Goal: Complete application form: Complete application form

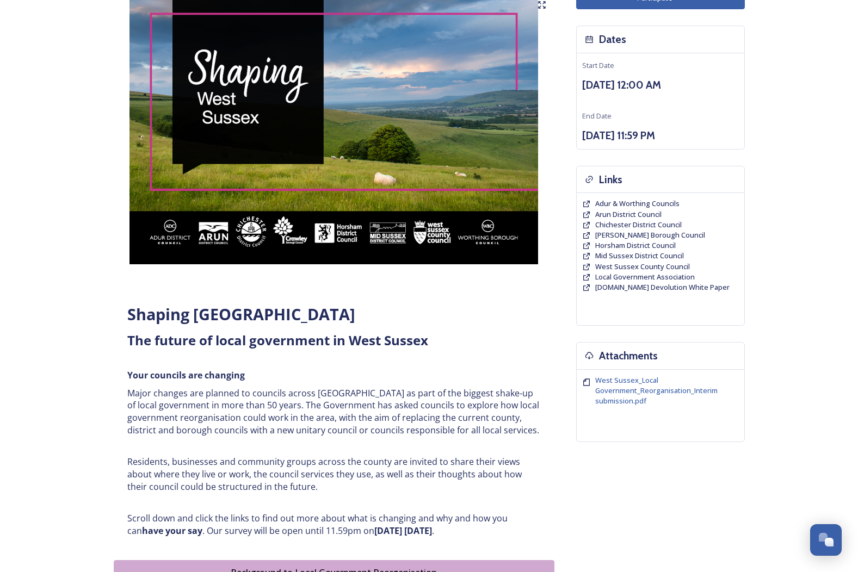
scroll to position [109, 0]
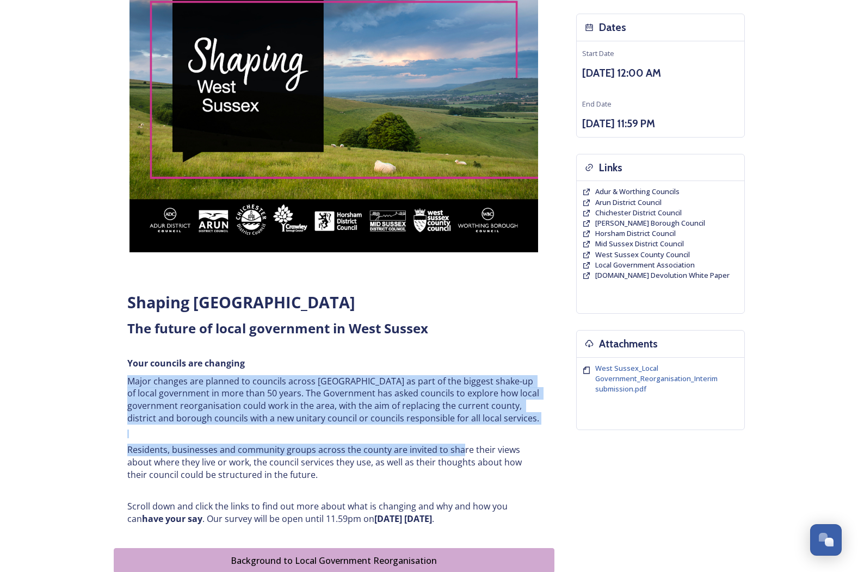
drag, startPoint x: 428, startPoint y: 394, endPoint x: 476, endPoint y: 480, distance: 99.1
click at [476, 480] on div "Shaping [GEOGRAPHIC_DATA] ﻿﻿﻿The future of local government in [GEOGRAPHIC_DATA…" at bounding box center [334, 408] width 430 height 247
click at [476, 480] on p "Residents, businesses and community groups across the county are invited to sha…" at bounding box center [333, 462] width 413 height 37
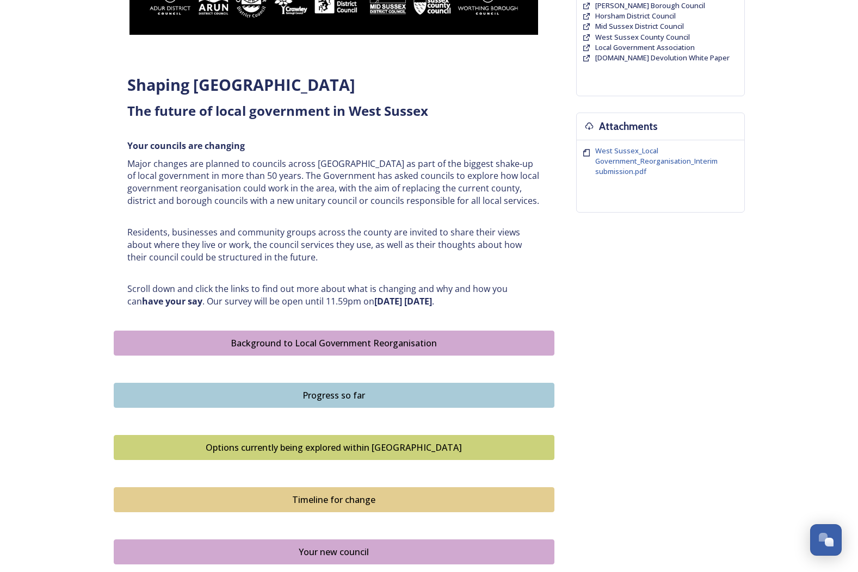
scroll to position [598, 0]
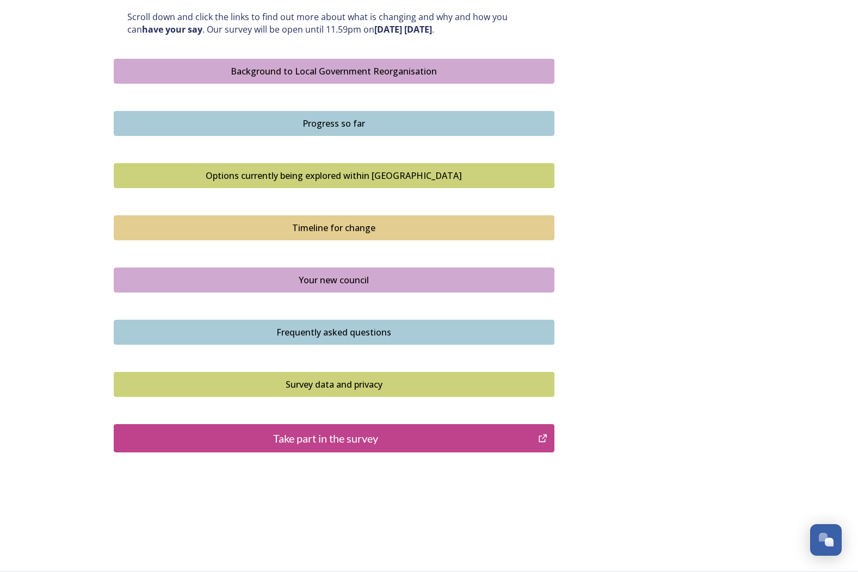
click at [449, 437] on div "Take part in the survey" at bounding box center [326, 438] width 413 height 16
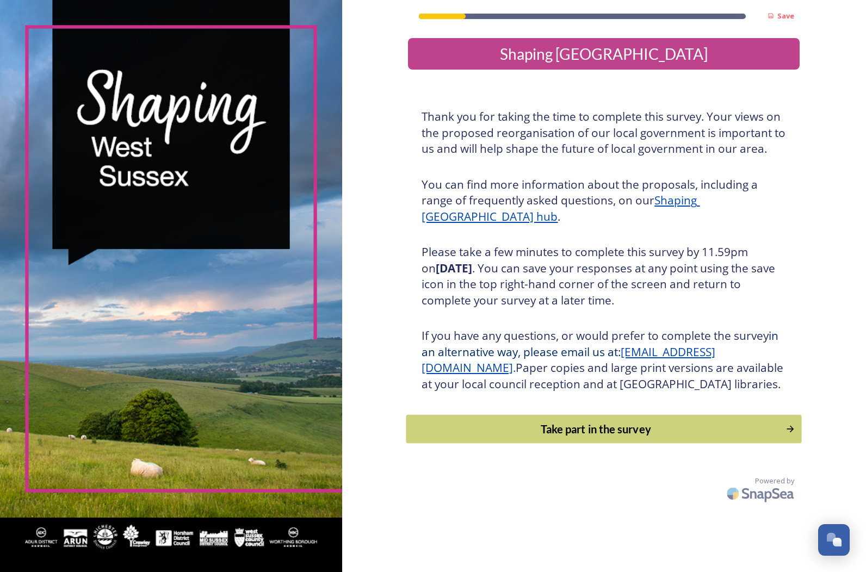
click at [545, 437] on div "Take part in the survey" at bounding box center [596, 429] width 368 height 16
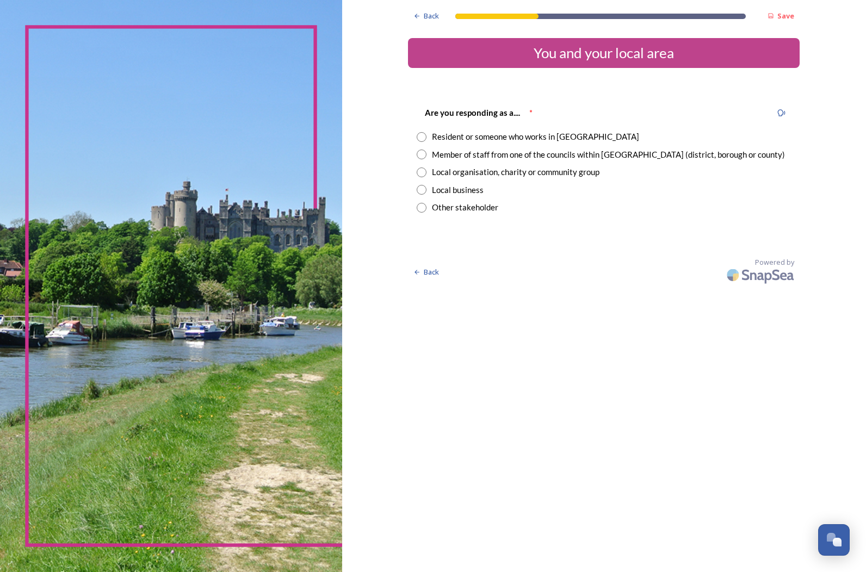
click at [473, 141] on div "Resident or someone who works in [GEOGRAPHIC_DATA]" at bounding box center [535, 137] width 207 height 13
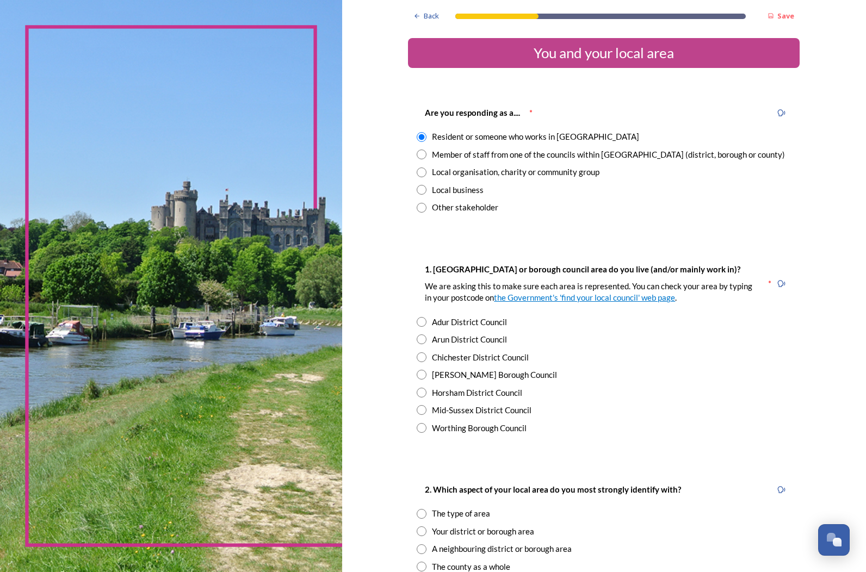
click at [462, 163] on div "Are you responding as a.... * Resident or someone who works in [GEOGRAPHIC_DATA…" at bounding box center [604, 159] width 392 height 129
click at [464, 159] on div "Member of staff from one of the councils within [GEOGRAPHIC_DATA] (district, bo…" at bounding box center [608, 154] width 353 height 13
radio input "false"
radio input "true"
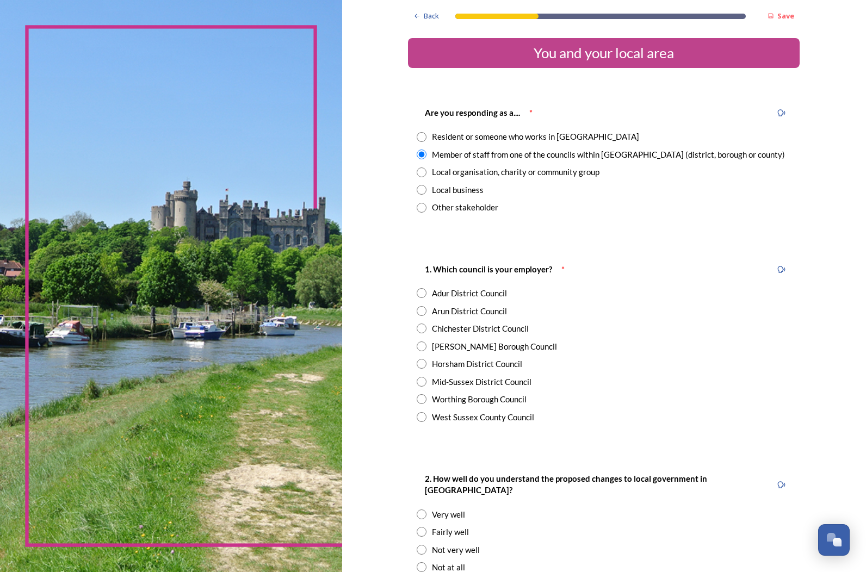
scroll to position [54, 0]
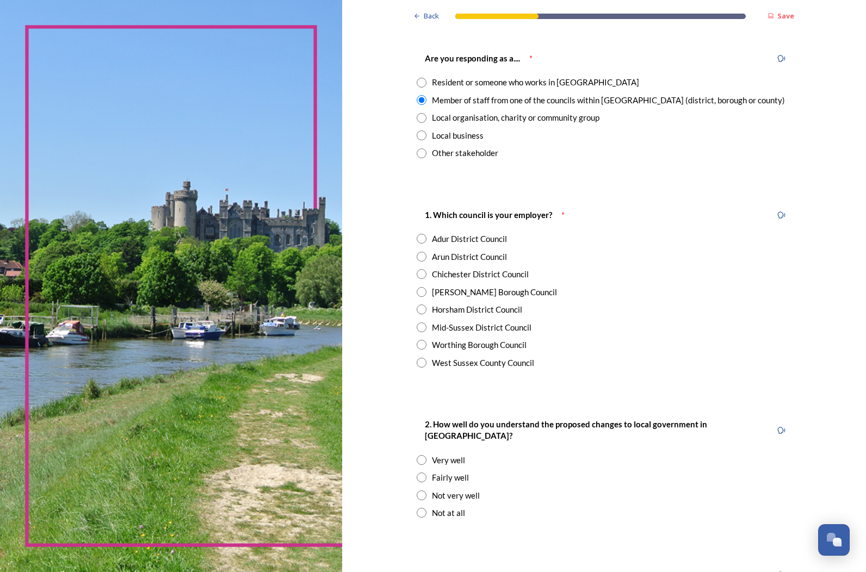
click at [468, 256] on div "Arun District Council" at bounding box center [469, 257] width 75 height 13
radio input "true"
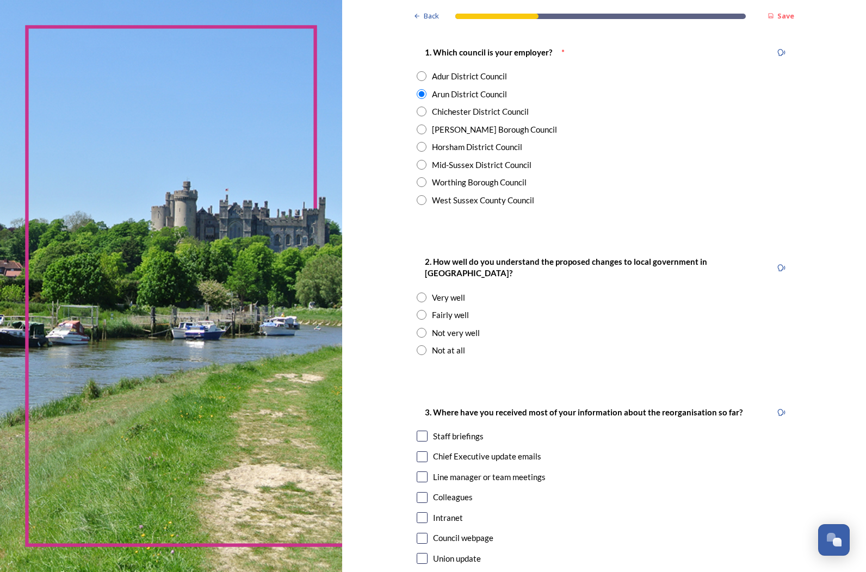
scroll to position [218, 0]
click at [451, 308] on div "Fairly well" at bounding box center [450, 314] width 37 height 13
radio input "true"
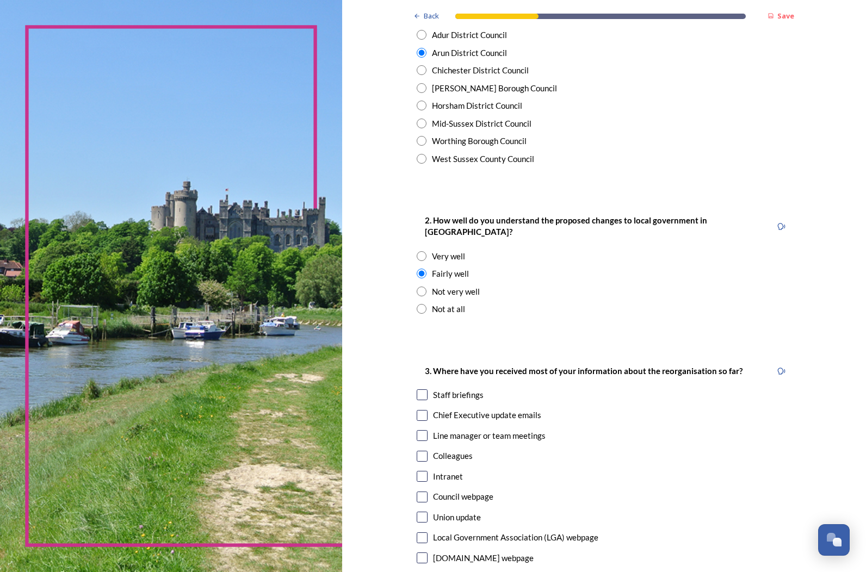
scroll to position [381, 0]
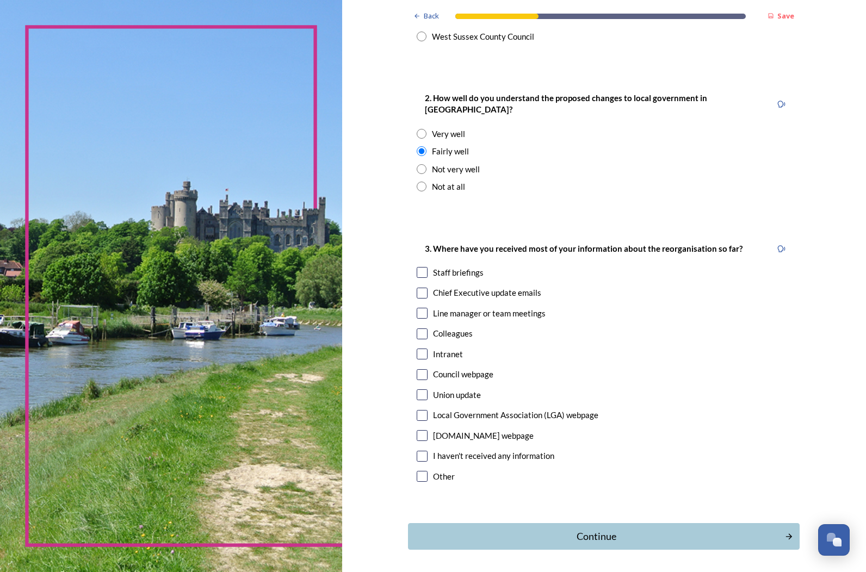
click at [464, 266] on div "Staff briefings" at bounding box center [458, 272] width 51 height 13
checkbox input "true"
click at [462, 288] on div "3. Where have you received most of your information about the reorganisation so…" at bounding box center [604, 363] width 392 height 265
click at [452, 327] on div "Colleagues" at bounding box center [453, 333] width 40 height 13
checkbox input "true"
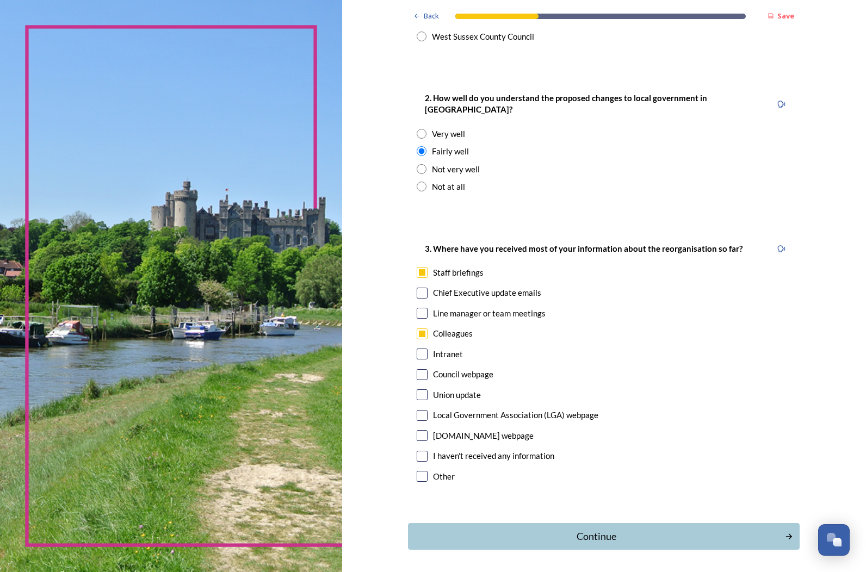
click at [487, 287] on div "Chief Executive update emails" at bounding box center [487, 293] width 108 height 13
checkbox input "true"
click at [594, 529] on div "Continue" at bounding box center [596, 536] width 368 height 15
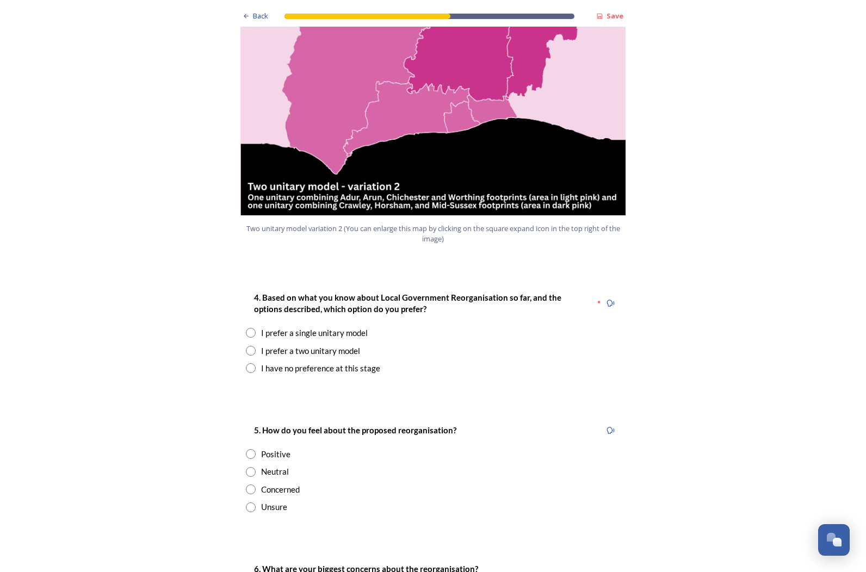
scroll to position [1251, 0]
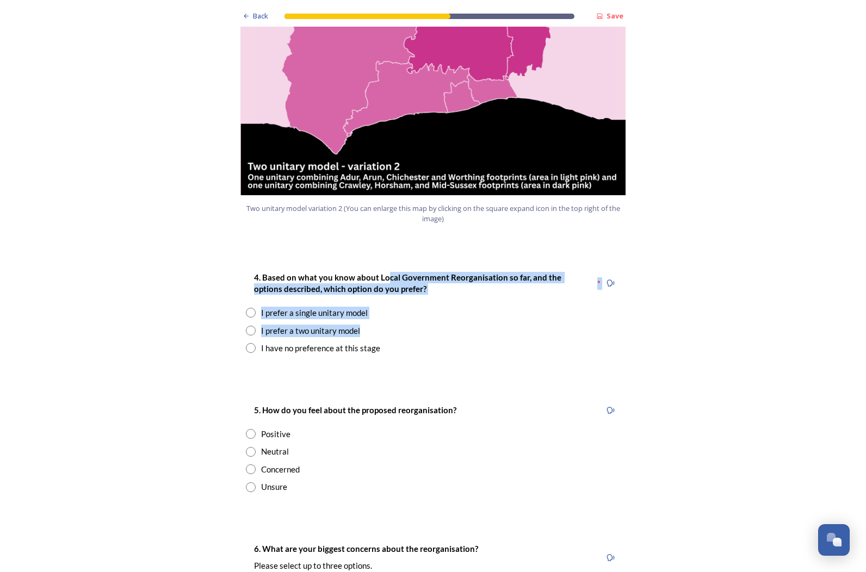
drag, startPoint x: 429, startPoint y: 269, endPoint x: 466, endPoint y: 298, distance: 46.9
click at [458, 295] on div "Back Save Prioritising future services As explained on our Shaping [GEOGRAPHIC_…" at bounding box center [433, 396] width 392 height 3295
click at [460, 272] on p "4. Based on what you know about Local Government Reorganisation so far, and the…" at bounding box center [421, 283] width 334 height 23
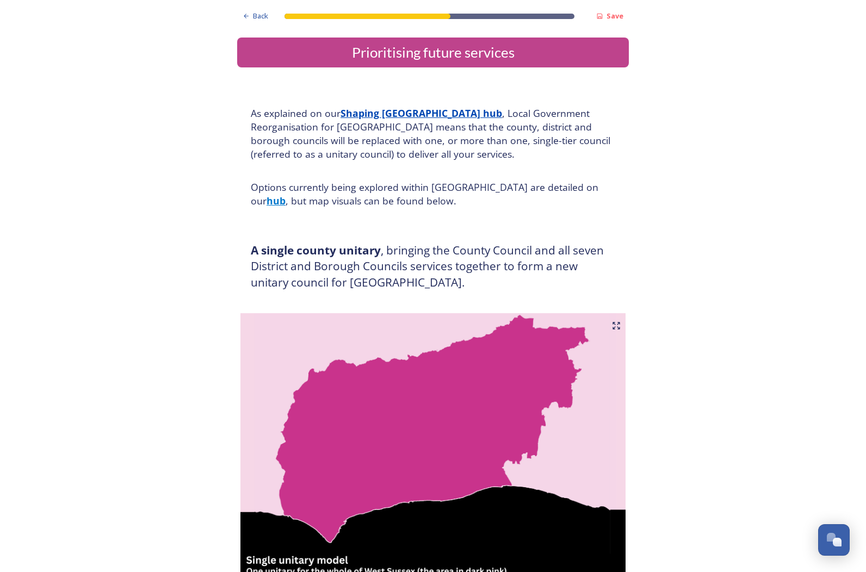
scroll to position [0, 0]
click at [485, 408] on img at bounding box center [433, 450] width 392 height 272
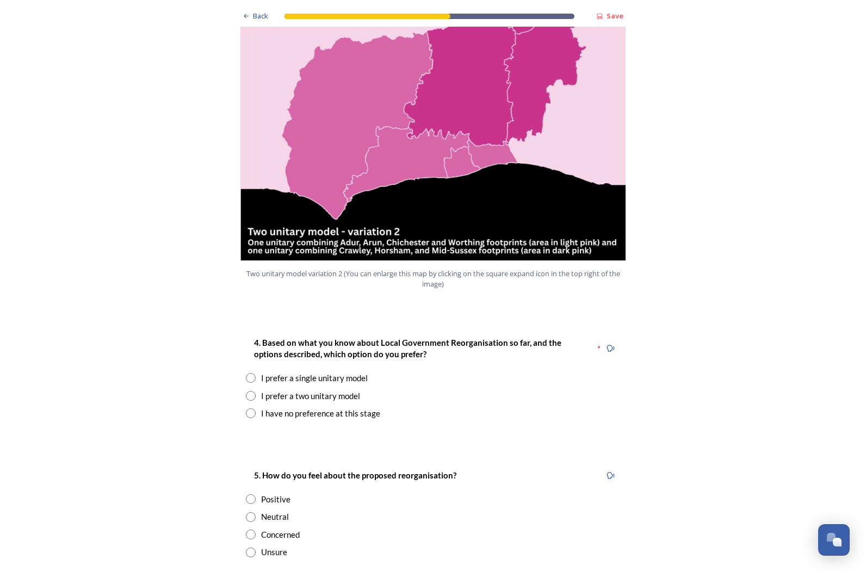
scroll to position [1305, 0]
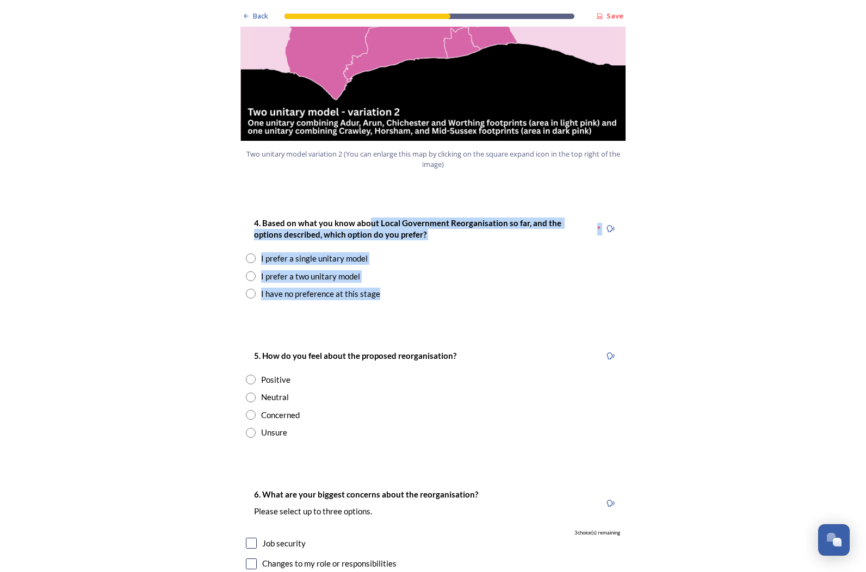
drag, startPoint x: 377, startPoint y: 185, endPoint x: 454, endPoint y: 282, distance: 123.2
click at [449, 280] on div "Back Save Prioritising future services As explained on our Shaping [GEOGRAPHIC_…" at bounding box center [433, 342] width 392 height 3295
click at [454, 283] on div "Back Save Prioritising future services As explained on our Shaping [GEOGRAPHIC_…" at bounding box center [433, 342] width 392 height 3295
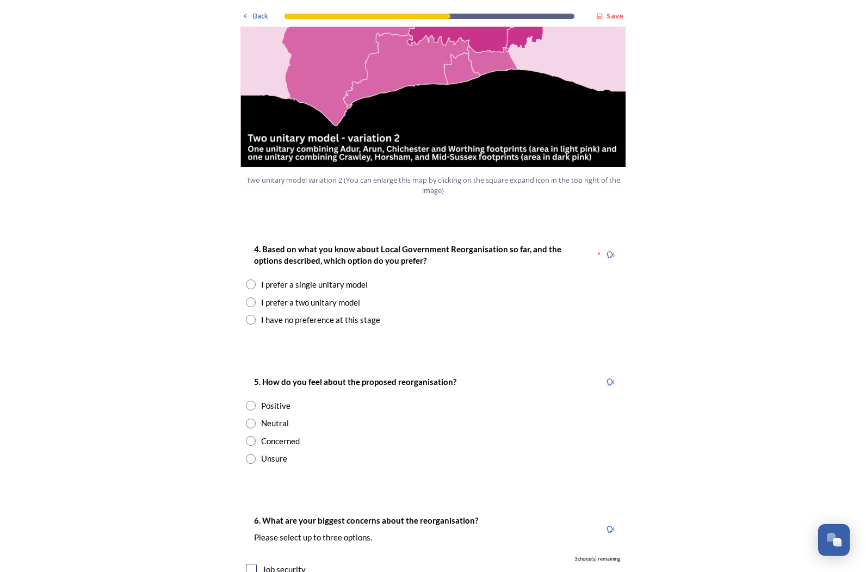
scroll to position [1414, 0]
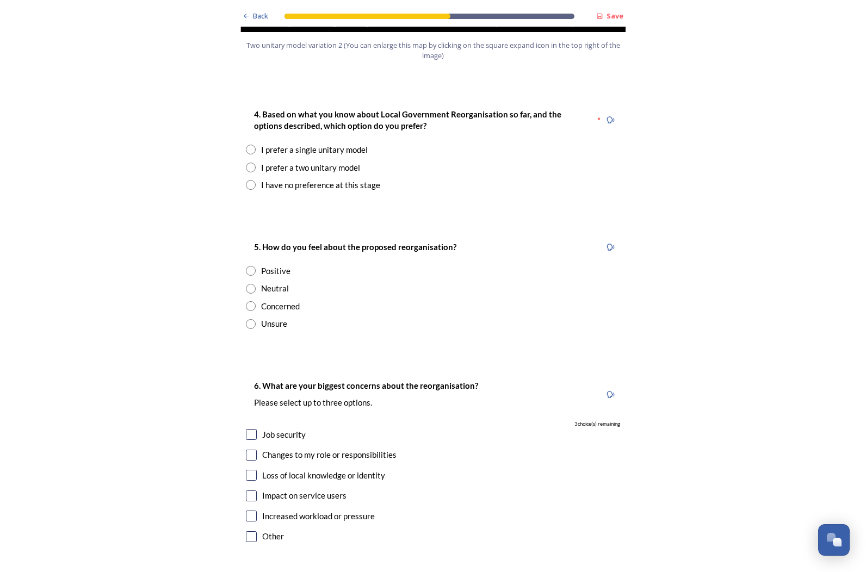
click at [284, 162] on div "I prefer a two unitary model" at bounding box center [310, 168] width 99 height 13
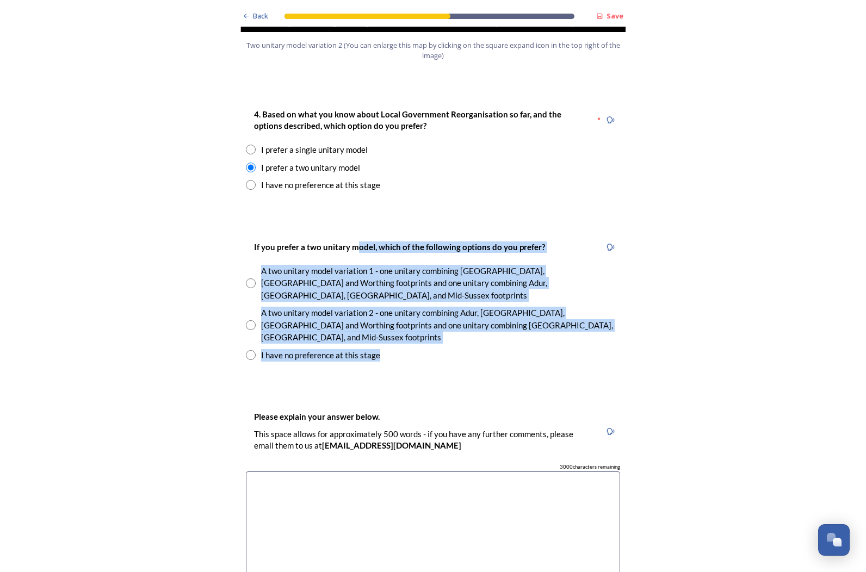
drag, startPoint x: 400, startPoint y: 257, endPoint x: 421, endPoint y: 306, distance: 52.8
click at [421, 306] on div "If you prefer a two unitary model, which of the following options do you prefer…" at bounding box center [433, 301] width 392 height 143
click at [425, 317] on div "Back Save Prioritising future services As explained on our Shaping [GEOGRAPHIC_…" at bounding box center [433, 440] width 392 height 3708
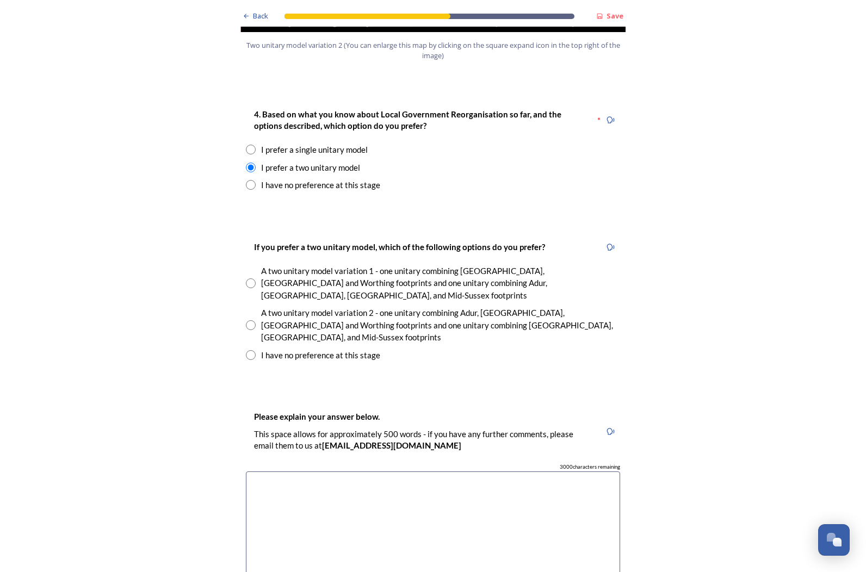
click at [321, 179] on div "I have no preference at this stage" at bounding box center [320, 185] width 119 height 13
radio input "false"
radio input "true"
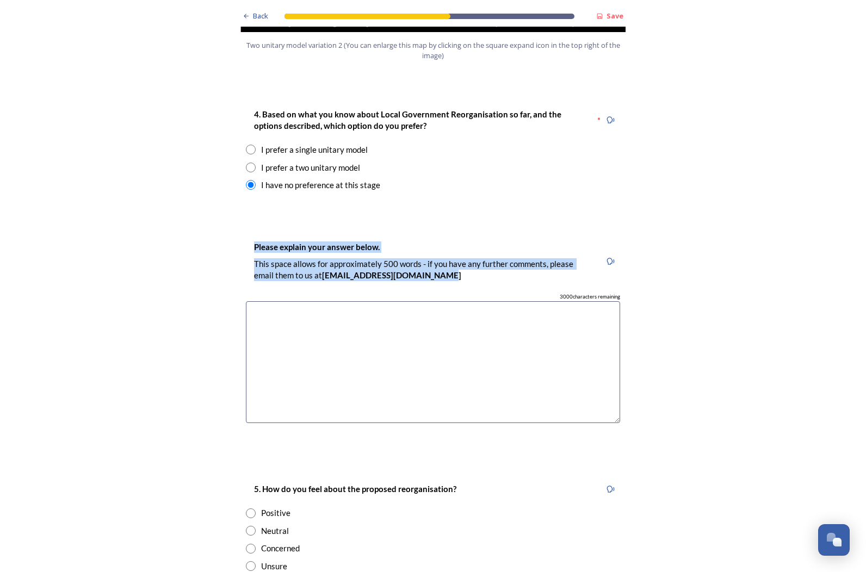
drag, startPoint x: 240, startPoint y: 192, endPoint x: 445, endPoint y: 243, distance: 211.7
click at [445, 243] on div "Back Save Prioritising future services As explained on our Shaping [GEOGRAPHIC_…" at bounding box center [433, 355] width 392 height 3538
click at [445, 258] on p "This space allows for approximately 500 words - if you have any further comment…" at bounding box center [423, 269] width 338 height 23
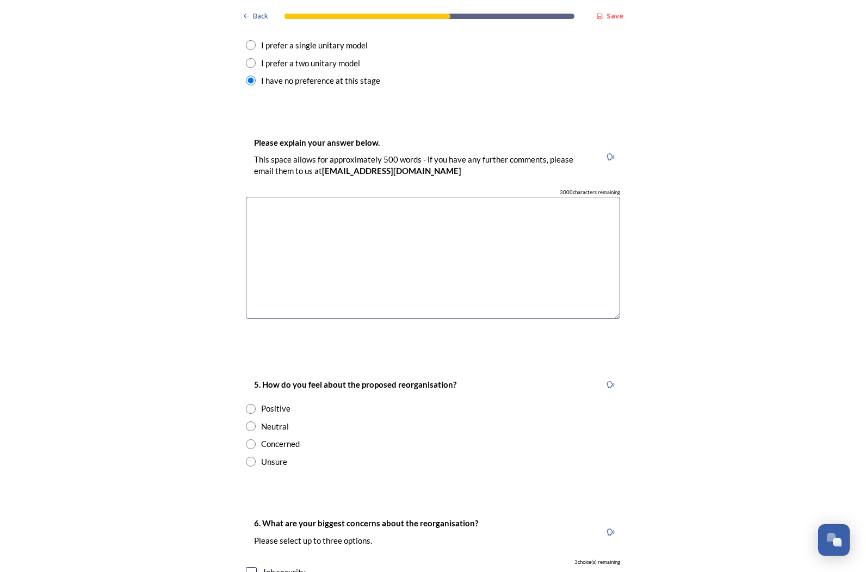
scroll to position [1523, 0]
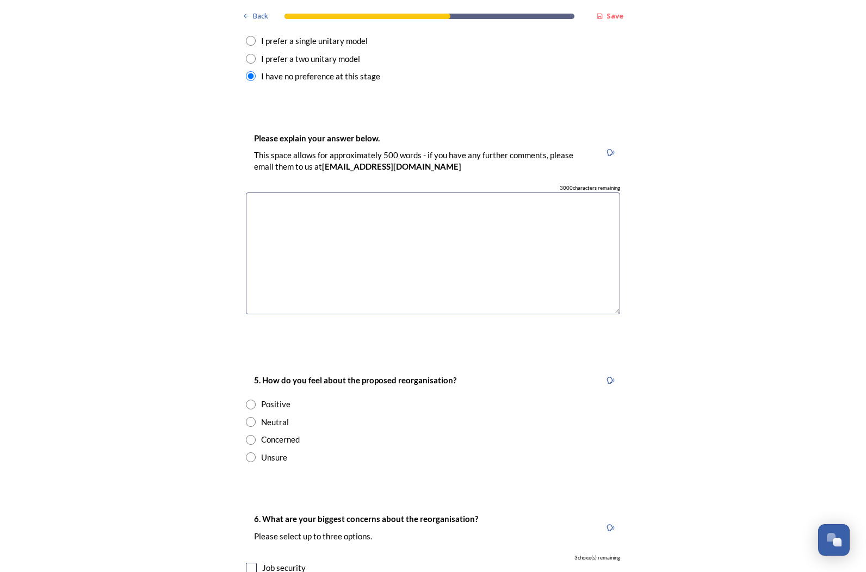
click at [445, 243] on textarea at bounding box center [433, 254] width 374 height 122
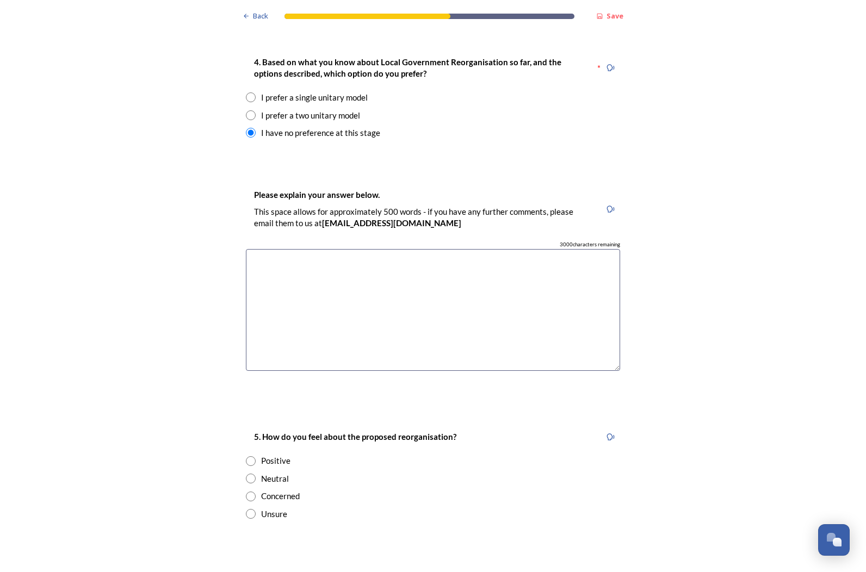
scroll to position [1414, 0]
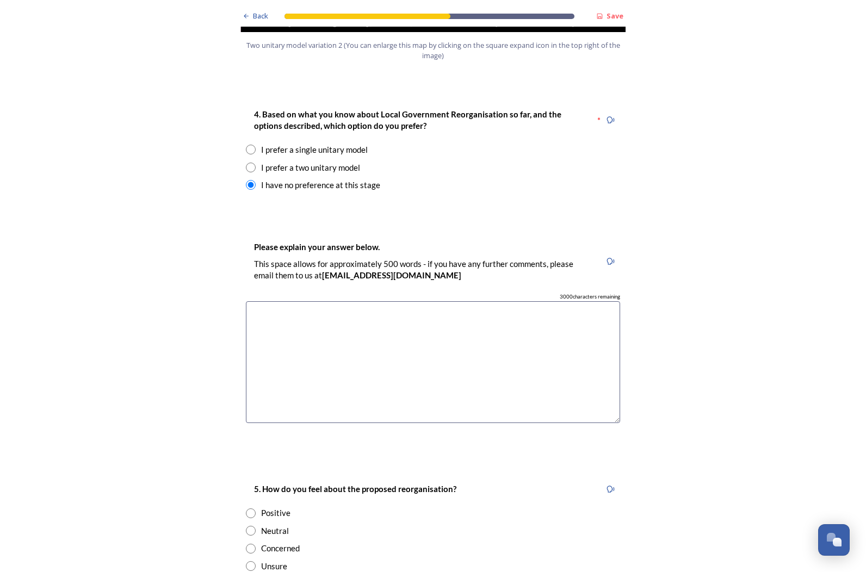
click at [333, 162] on div "I prefer a two unitary model" at bounding box center [310, 168] width 99 height 13
radio input "true"
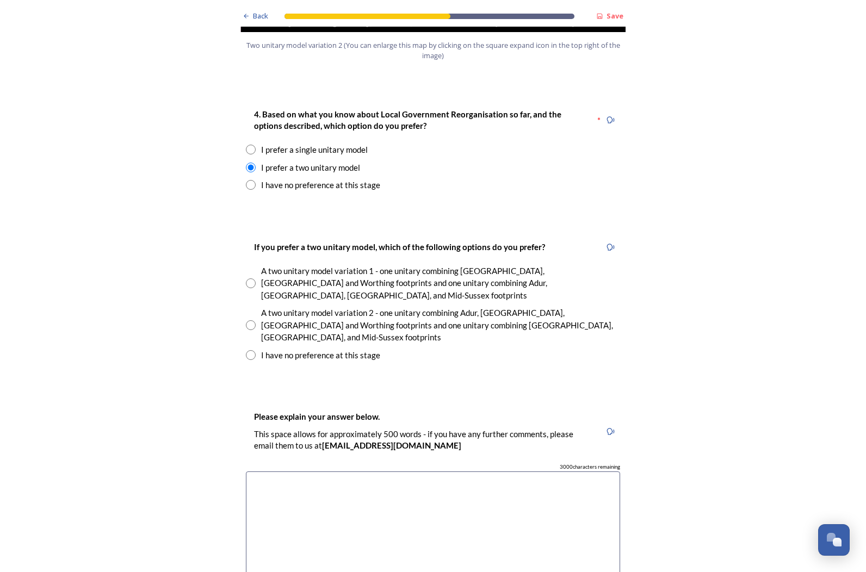
click at [343, 349] on div "I have no preference at this stage" at bounding box center [320, 355] width 119 height 13
radio input "true"
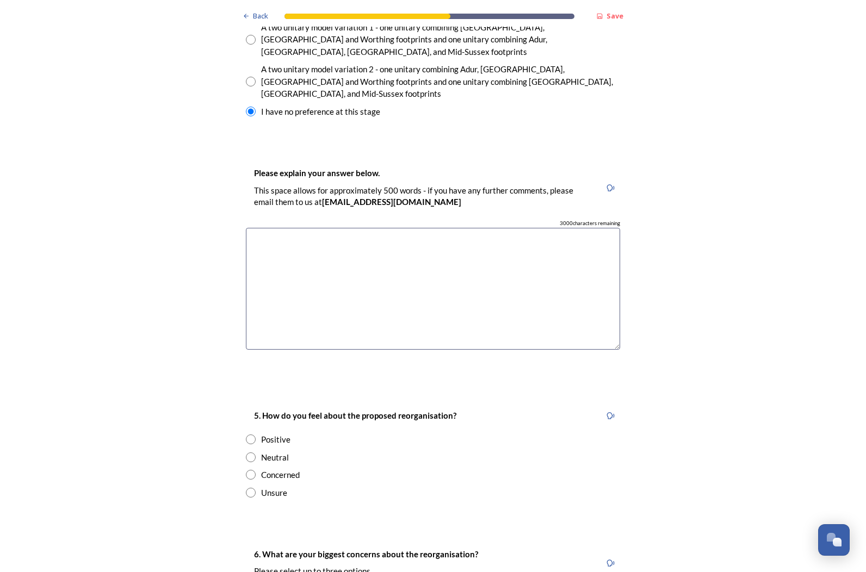
scroll to position [1849, 0]
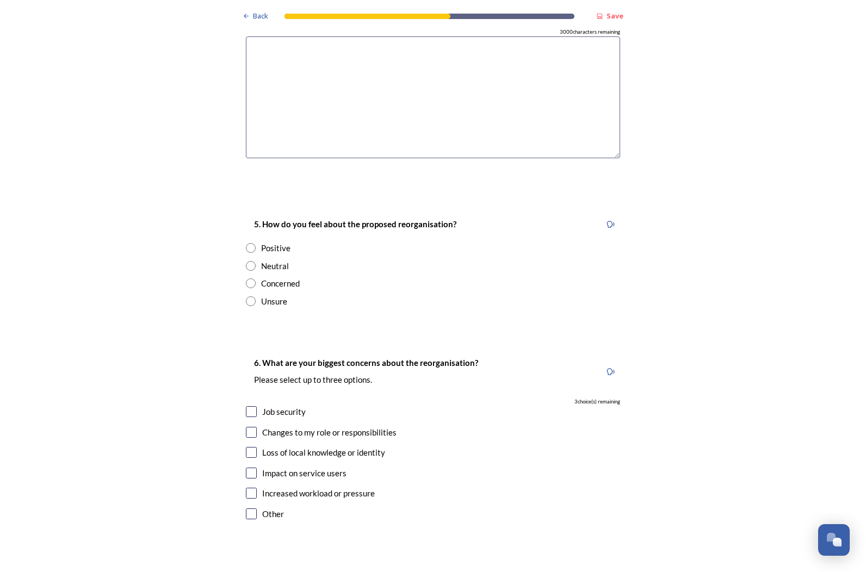
click at [288, 277] on div "Concerned" at bounding box center [280, 283] width 39 height 13
radio input "true"
click at [293, 406] on div "Job security" at bounding box center [284, 412] width 44 height 13
checkbox input "true"
click at [267, 508] on div "Other" at bounding box center [273, 514] width 22 height 13
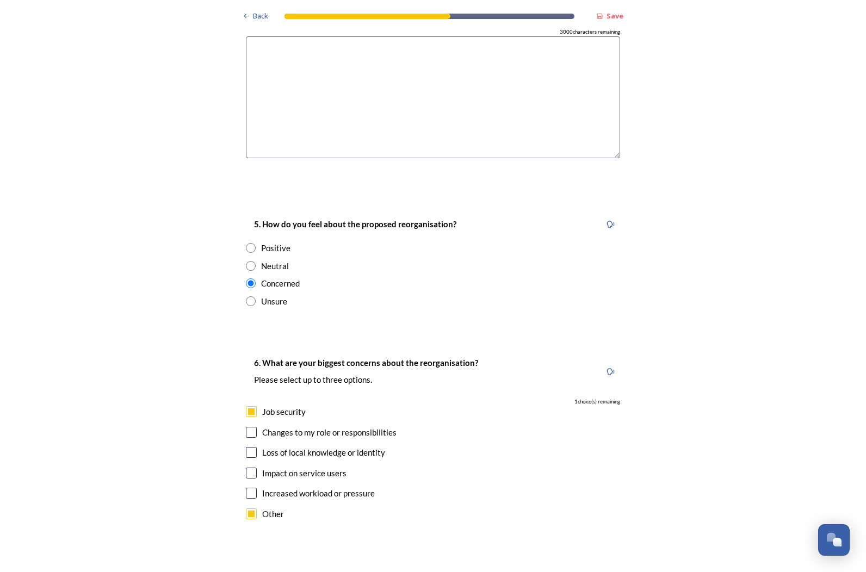
click at [268, 508] on div "Other" at bounding box center [273, 514] width 22 height 13
checkbox input "false"
click at [297, 487] on div "Increased workload or pressure" at bounding box center [318, 493] width 113 height 13
checkbox input "true"
click at [305, 467] on div "Impact on service users" at bounding box center [304, 473] width 84 height 13
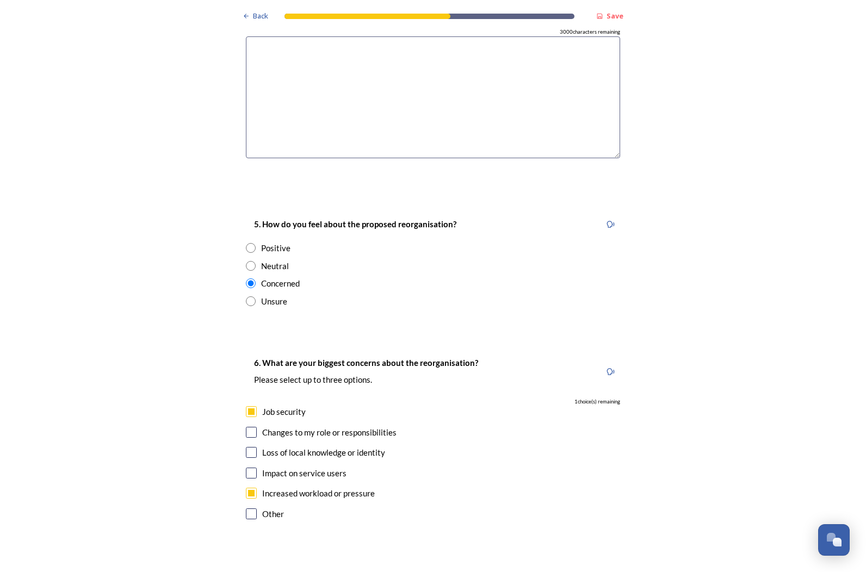
checkbox input "true"
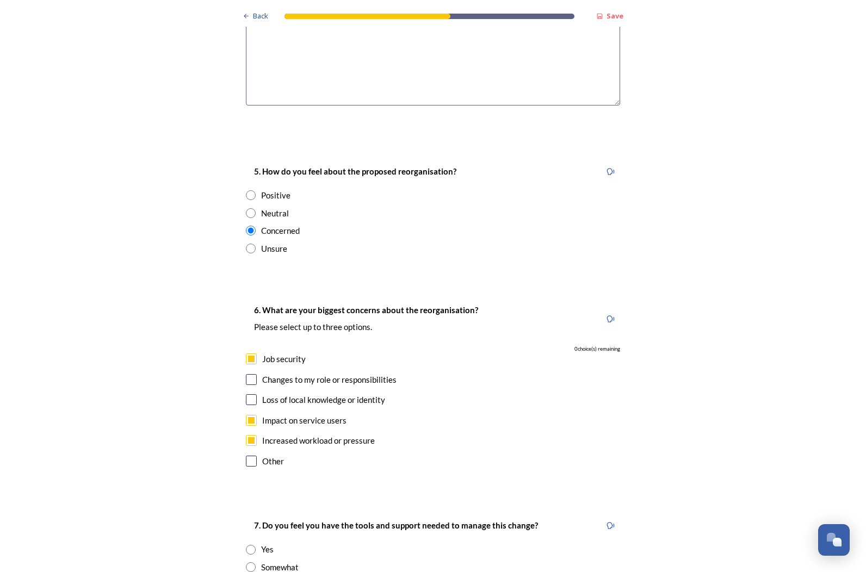
scroll to position [2067, 0]
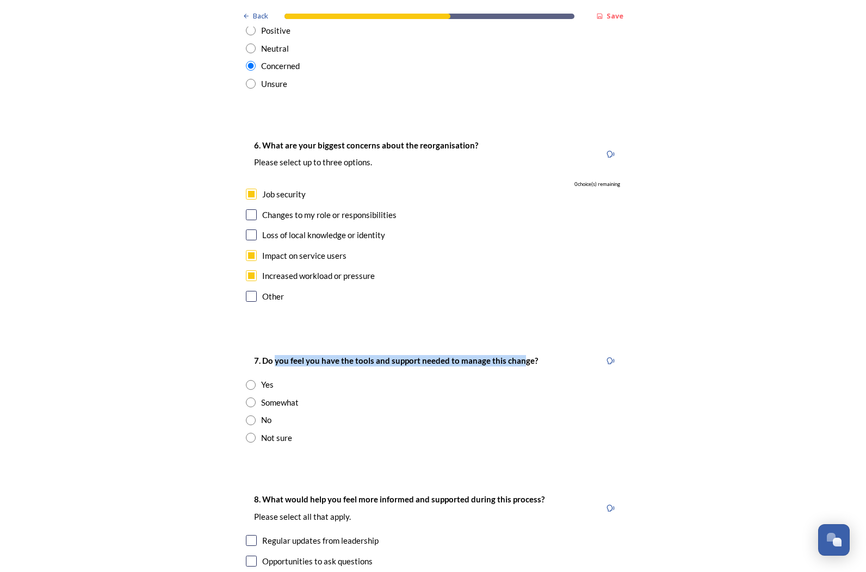
drag, startPoint x: 270, startPoint y: 297, endPoint x: 514, endPoint y: 315, distance: 244.3
click at [514, 349] on div "7. Do you feel you have the tools and support needed to manage this change?" at bounding box center [396, 361] width 300 height 24
click at [264, 414] on div "No" at bounding box center [266, 420] width 10 height 13
radio input "true"
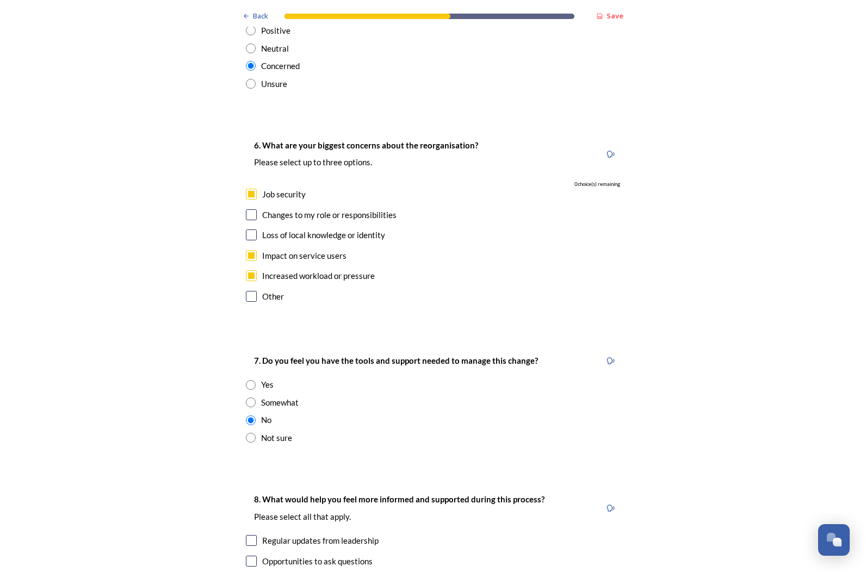
scroll to position [2175, 0]
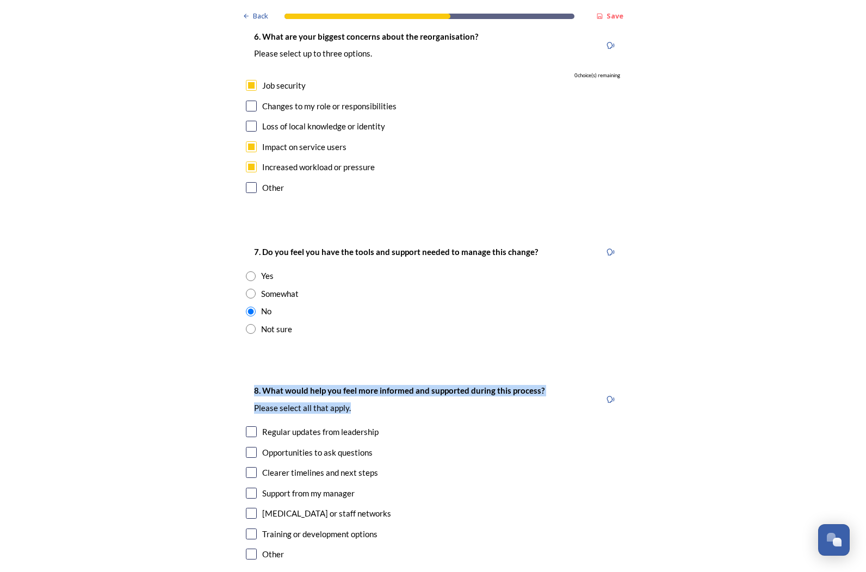
drag, startPoint x: 244, startPoint y: 328, endPoint x: 377, endPoint y: 345, distance: 133.7
click at [377, 379] on div "8. What would help you feel more informed and supported during this process? Pl…" at bounding box center [399, 400] width 307 height 42
drag, startPoint x: 377, startPoint y: 345, endPoint x: 238, endPoint y: 328, distance: 139.6
click at [238, 373] on div "8. What would help you feel more informed and supported during this process? Pl…" at bounding box center [433, 473] width 392 height 201
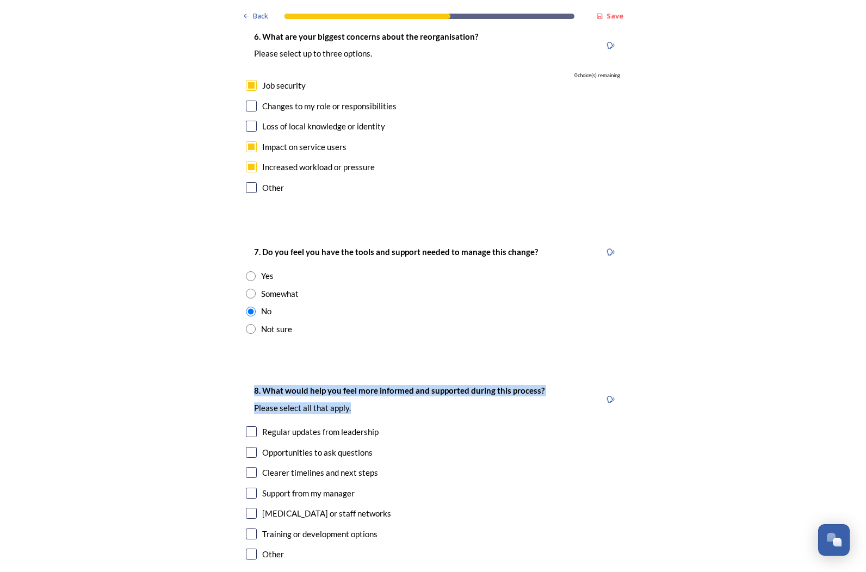
click at [238, 373] on div "8. What would help you feel more informed and supported during this process? Pl…" at bounding box center [433, 473] width 392 height 201
drag, startPoint x: 238, startPoint y: 328, endPoint x: 389, endPoint y: 349, distance: 152.5
click at [389, 373] on div "8. What would help you feel more informed and supported during this process? Pl…" at bounding box center [433, 473] width 392 height 201
click at [389, 402] on p "Please select all that apply." at bounding box center [399, 407] width 290 height 11
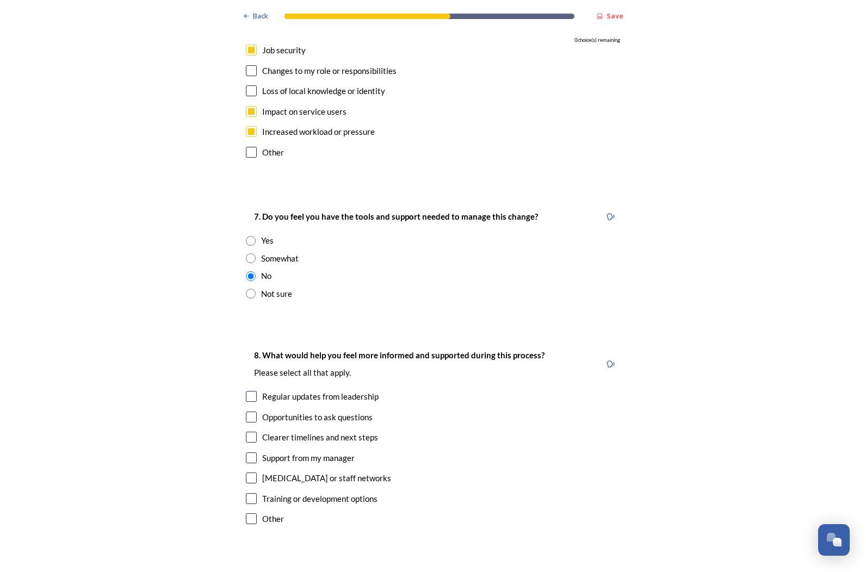
scroll to position [2230, 0]
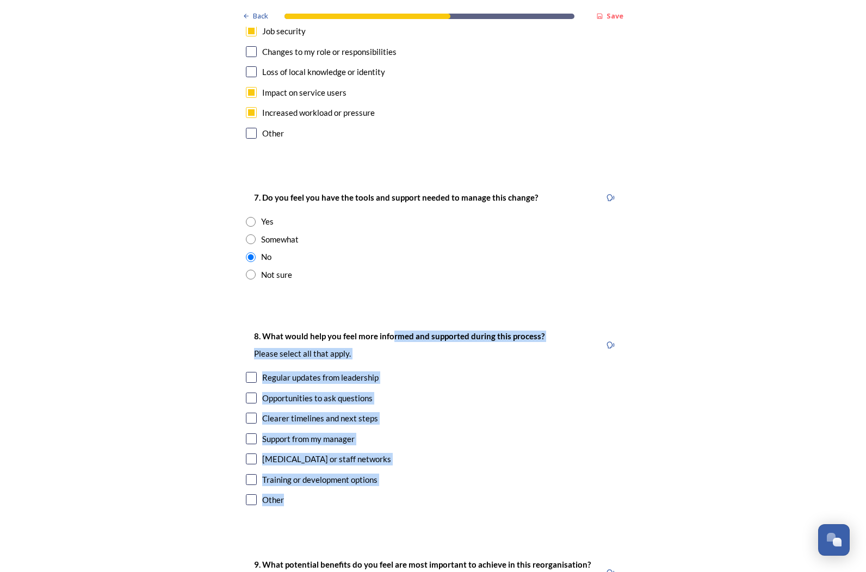
drag, startPoint x: 388, startPoint y: 252, endPoint x: 389, endPoint y: 439, distance: 187.6
click at [389, 494] on div "Other" at bounding box center [433, 500] width 374 height 13
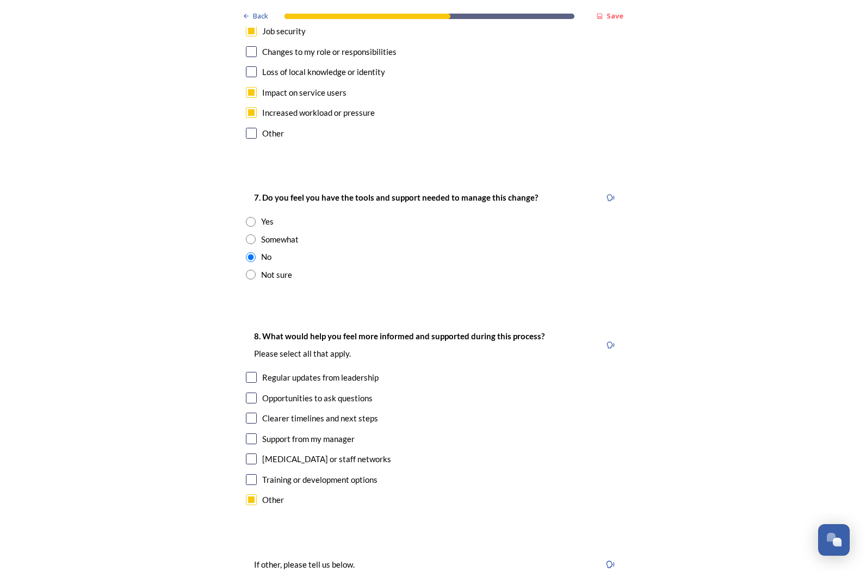
click at [380, 494] on div "Other" at bounding box center [433, 500] width 374 height 13
checkbox input "false"
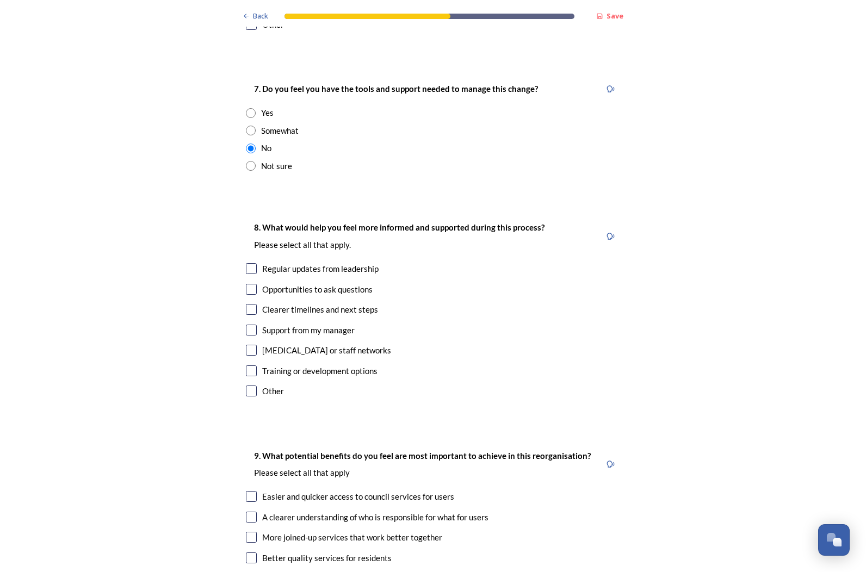
scroll to position [2393, 0]
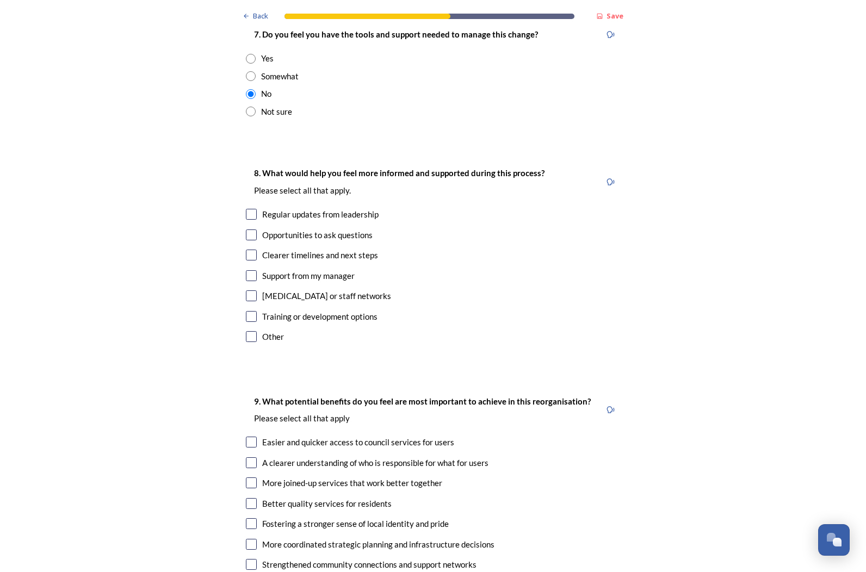
click at [297, 249] on div "Clearer timelines and next steps" at bounding box center [320, 255] width 116 height 13
checkbox input "true"
click at [297, 229] on div "Opportunities to ask questions" at bounding box center [317, 235] width 110 height 13
checkbox input "true"
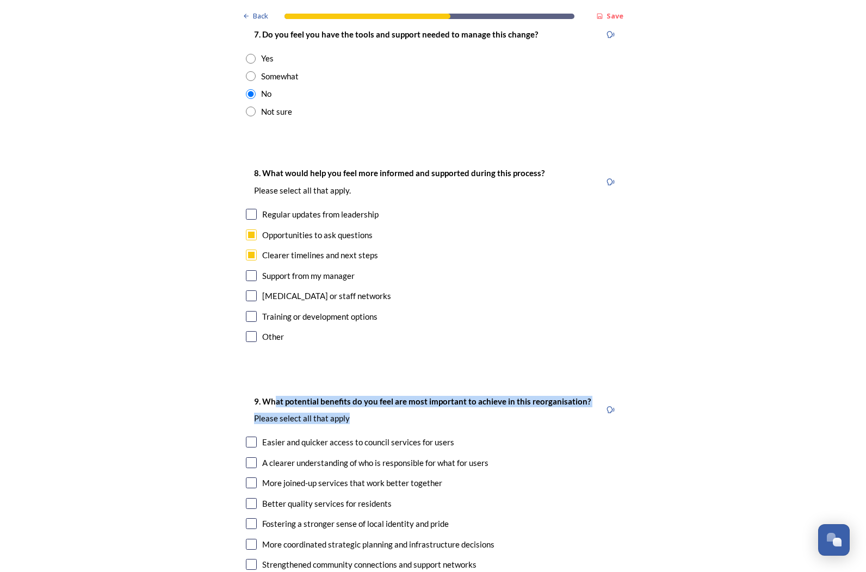
drag, startPoint x: 272, startPoint y: 325, endPoint x: 356, endPoint y: 362, distance: 91.8
click at [356, 413] on p "﻿Please select all that apply" at bounding box center [422, 418] width 337 height 11
drag, startPoint x: 356, startPoint y: 362, endPoint x: 341, endPoint y: 305, distance: 58.6
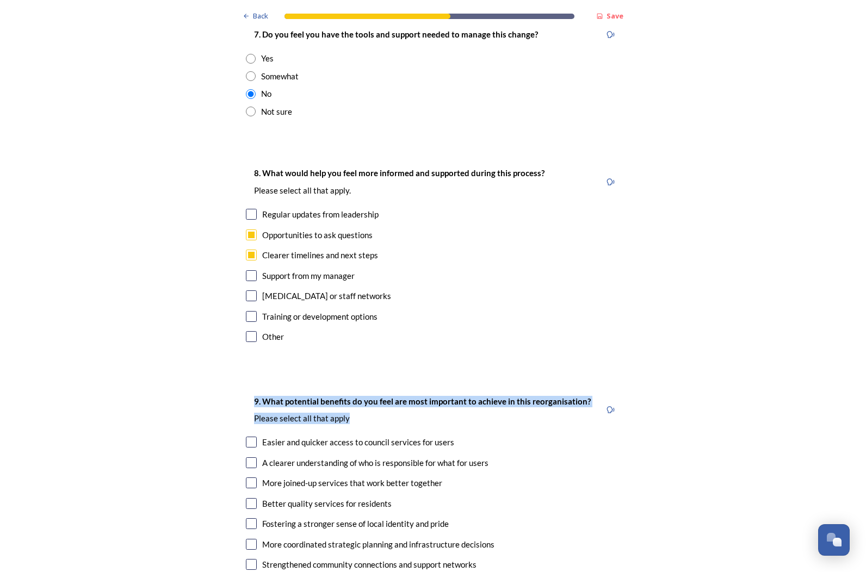
drag, startPoint x: 341, startPoint y: 305, endPoint x: 383, endPoint y: 359, distance: 69.0
click at [383, 413] on p "﻿Please select all that apply" at bounding box center [422, 418] width 337 height 11
drag, startPoint x: 380, startPoint y: 340, endPoint x: 374, endPoint y: 303, distance: 37.4
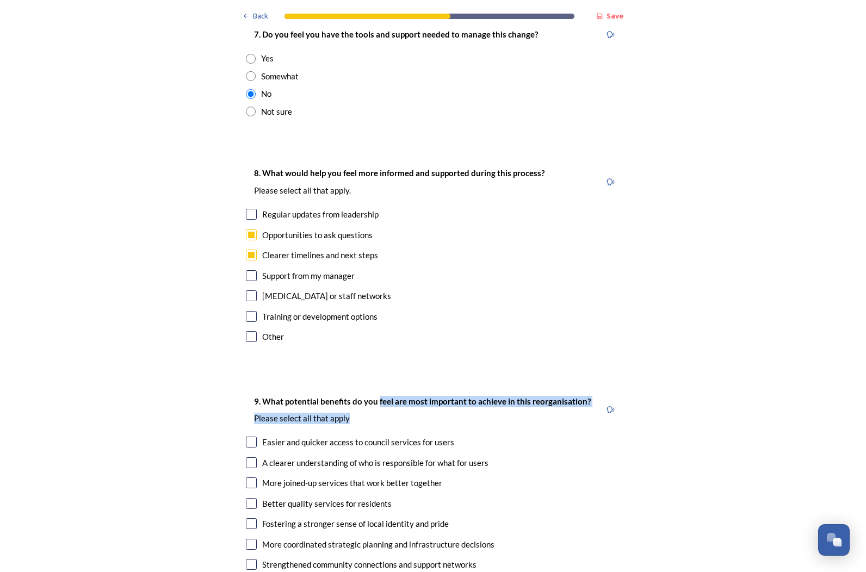
click at [373, 300] on div "8. What would help you feel more informed and supported during this process? Pl…" at bounding box center [433, 256] width 392 height 201
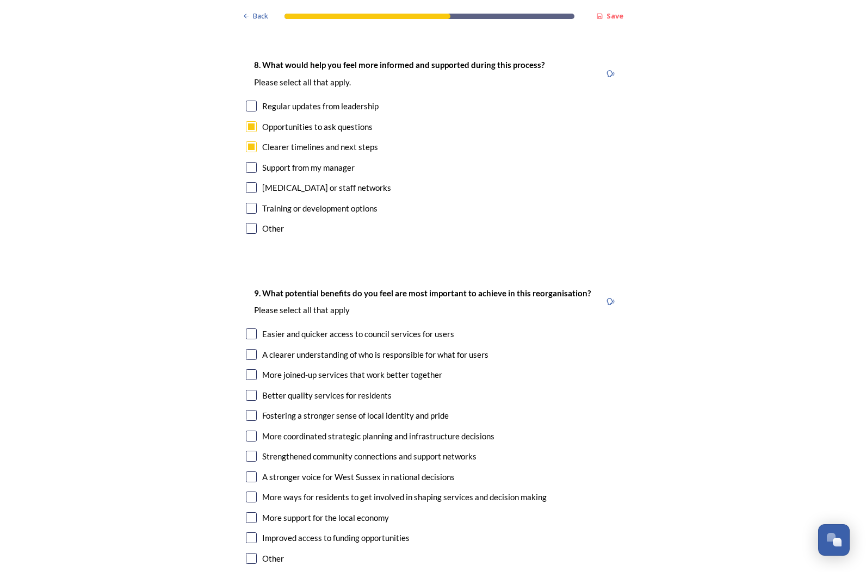
scroll to position [2502, 0]
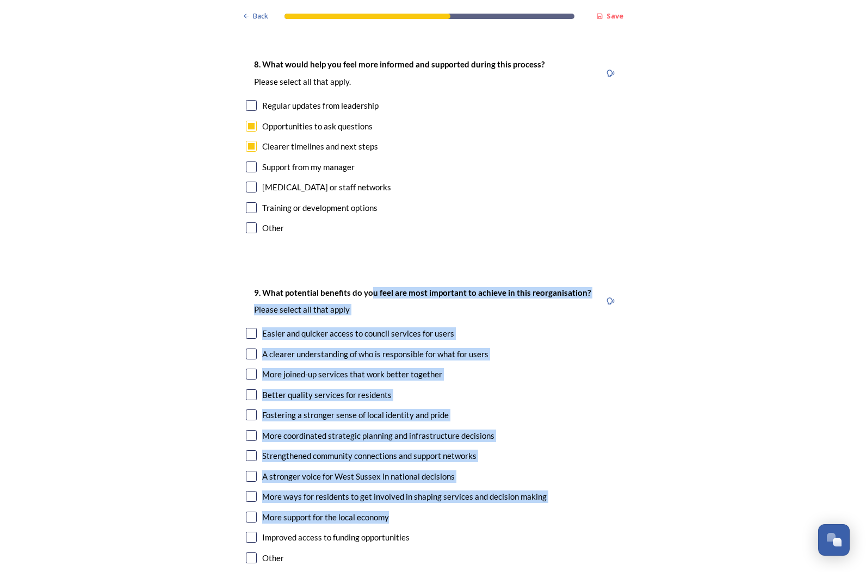
drag, startPoint x: 369, startPoint y: 255, endPoint x: 404, endPoint y: 456, distance: 204.2
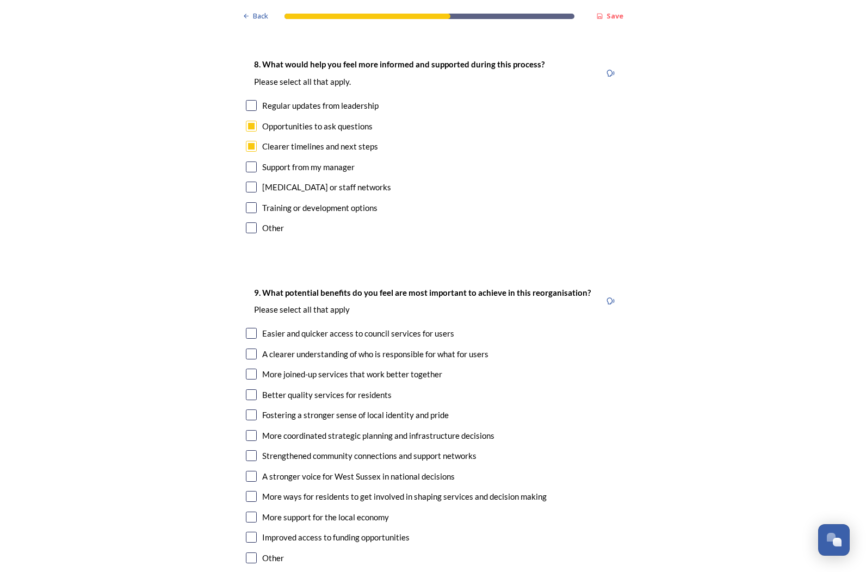
click at [344, 275] on div "9. What potential benefits do you feel are most important to achieve in this re…" at bounding box center [433, 426] width 392 height 303
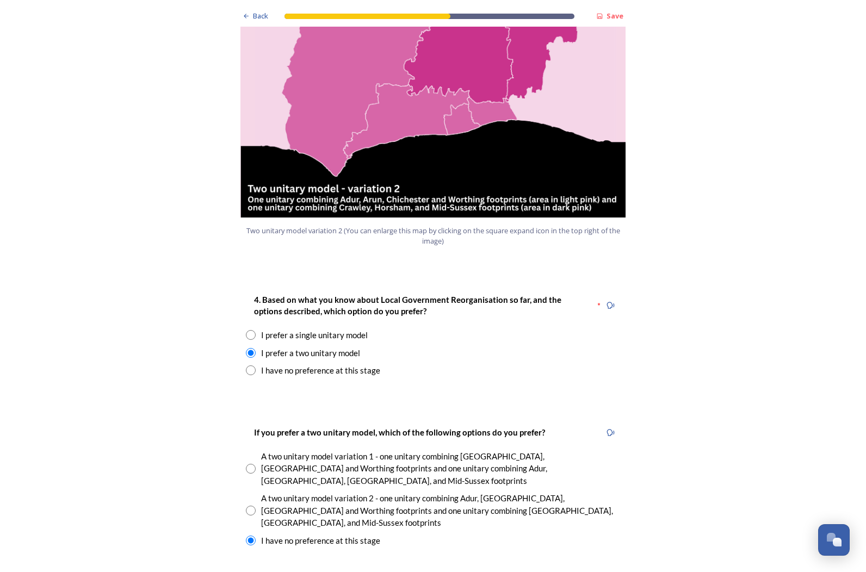
scroll to position [1305, 0]
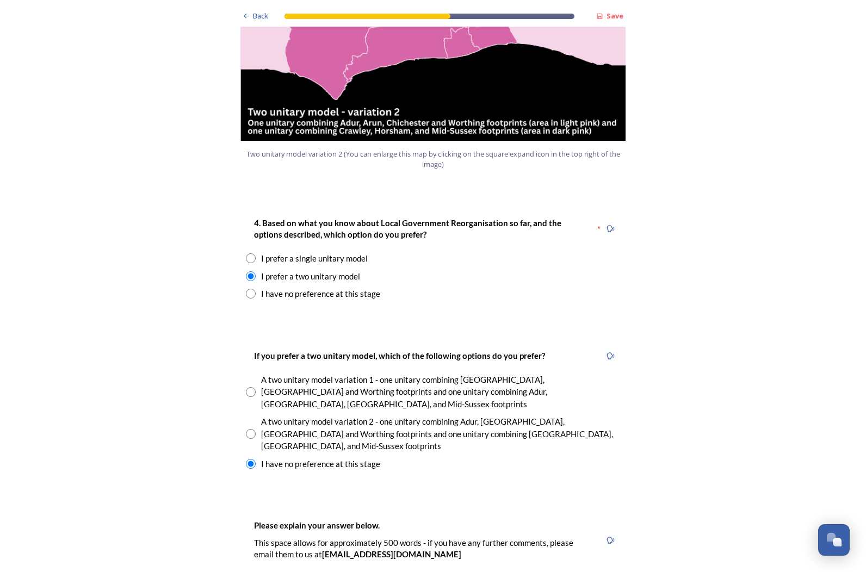
click at [317, 288] on div "I have no preference at this stage" at bounding box center [320, 294] width 119 height 13
radio input "false"
radio input "true"
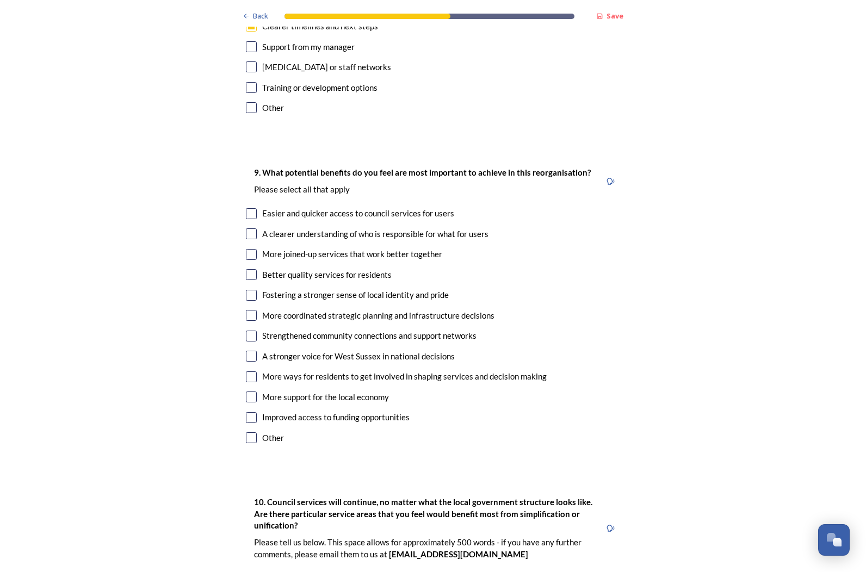
scroll to position [2447, 0]
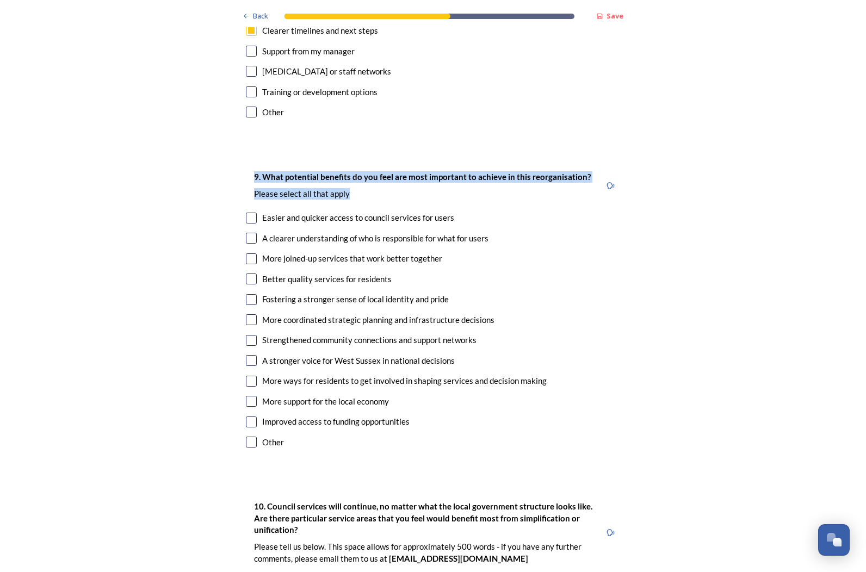
drag, startPoint x: 251, startPoint y: 131, endPoint x: 358, endPoint y: 169, distance: 114.2
click at [358, 169] on div "9. What potential benefits do you feel are most important to achieve in this re…" at bounding box center [433, 310] width 392 height 303
click at [358, 169] on div "9. What potential benefits do you feel are most important to achieve in this re…" at bounding box center [422, 186] width 353 height 42
drag, startPoint x: 354, startPoint y: 168, endPoint x: 251, endPoint y: 139, distance: 106.1
click at [251, 165] on div "9. What potential benefits do you feel are most important to achieve in this re…" at bounding box center [422, 186] width 353 height 42
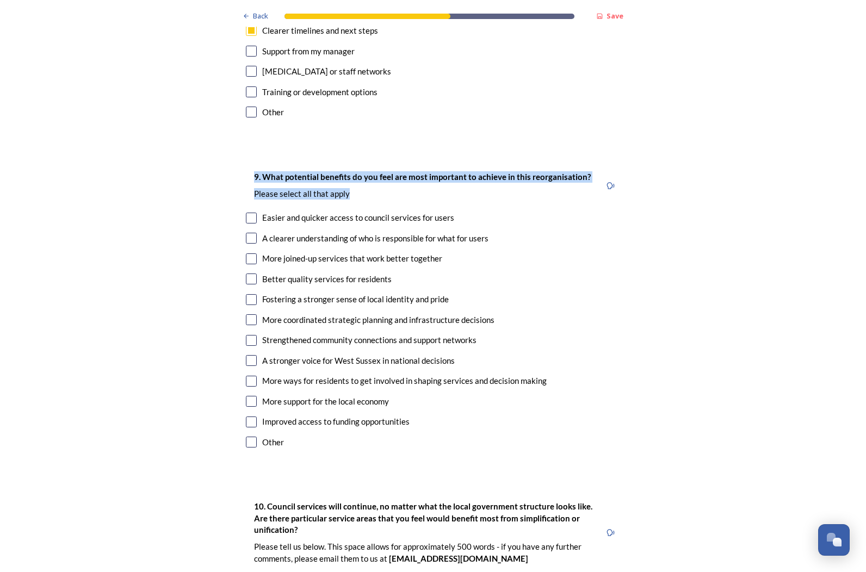
click at [254, 172] on strong "9. What potential benefits do you feel are most important to achieve in this re…" at bounding box center [422, 177] width 337 height 10
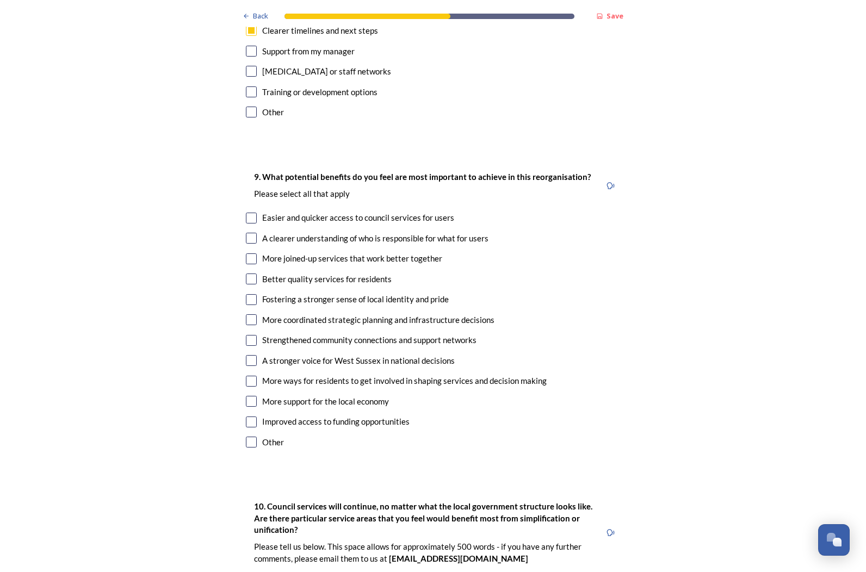
drag, startPoint x: 251, startPoint y: 140, endPoint x: 361, endPoint y: 155, distance: 110.9
click at [362, 165] on div "9. What potential benefits do you feel are most important to achieve in this re…" at bounding box center [422, 186] width 353 height 42
click at [361, 165] on div "9. What potential benefits do you feel are most important to achieve in this re…" at bounding box center [422, 186] width 353 height 42
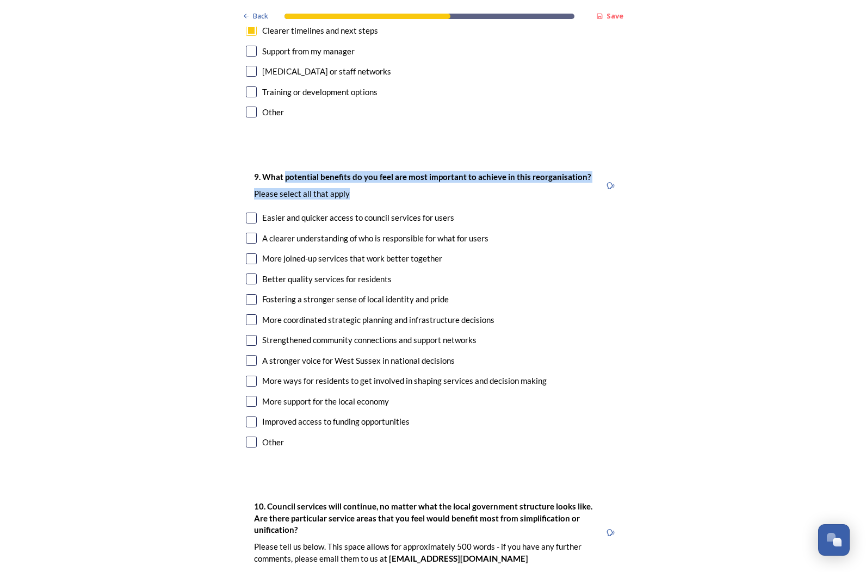
drag, startPoint x: 355, startPoint y: 156, endPoint x: 277, endPoint y: 134, distance: 81.4
click at [277, 165] on div "9. What potential benefits do you feel are most important to achieve in this re…" at bounding box center [422, 186] width 353 height 42
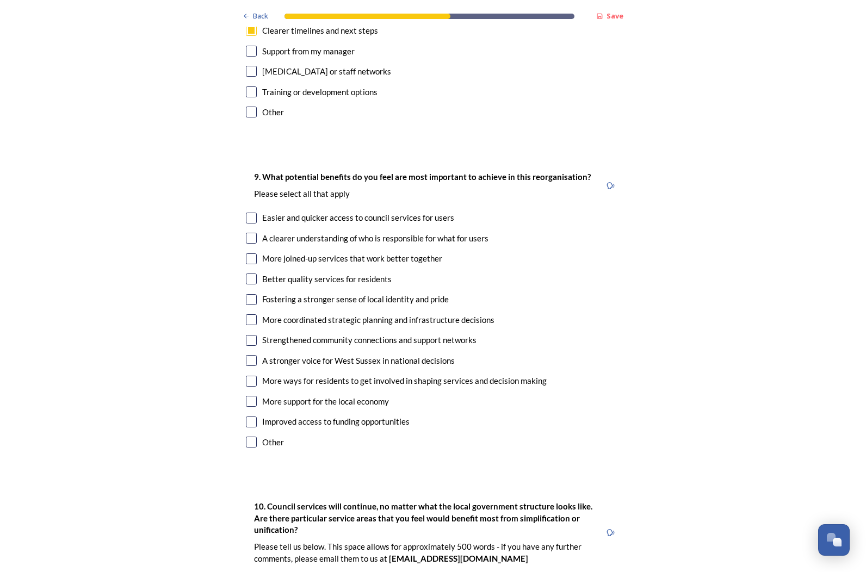
click at [277, 165] on div "9. What potential benefits do you feel are most important to achieve in this re…" at bounding box center [422, 186] width 353 height 42
click at [290, 212] on div "Easier and quicker access to council services for users" at bounding box center [358, 218] width 192 height 13
checkbox input "true"
click at [277, 252] on div "More joined-up services that work better together" at bounding box center [352, 258] width 180 height 13
checkbox input "true"
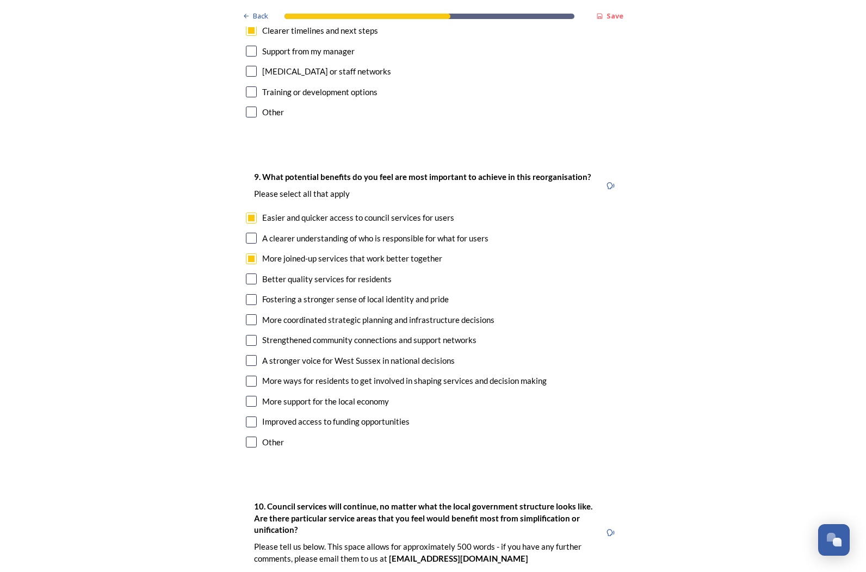
click at [292, 273] on div "Better quality services for residents" at bounding box center [326, 279] width 129 height 13
checkbox input "true"
click at [289, 314] on div "More coordinated strategic planning and infrastructure decisions" at bounding box center [378, 320] width 232 height 13
checkbox input "true"
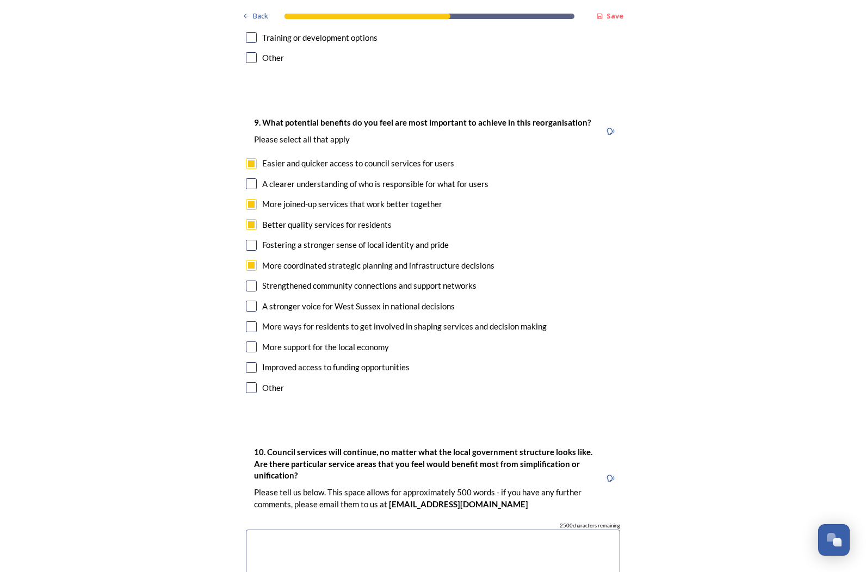
click at [289, 300] on div "A stronger voice for West Sussex in national decisions" at bounding box center [358, 306] width 193 height 13
checkbox input "true"
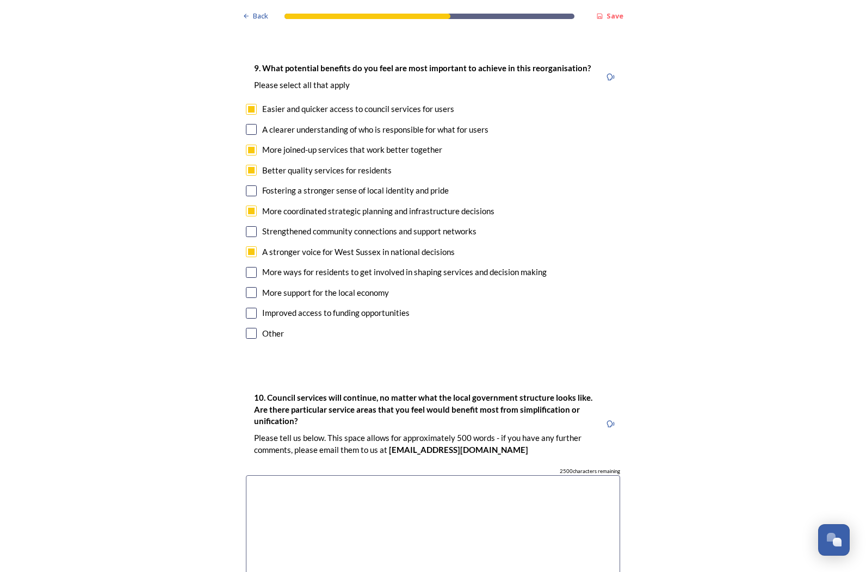
click at [303, 287] on div "More support for the local economy" at bounding box center [325, 293] width 127 height 13
checkbox input "true"
click at [301, 307] on div "Improved access to funding opportunities" at bounding box center [335, 313] width 147 height 13
checkbox input "true"
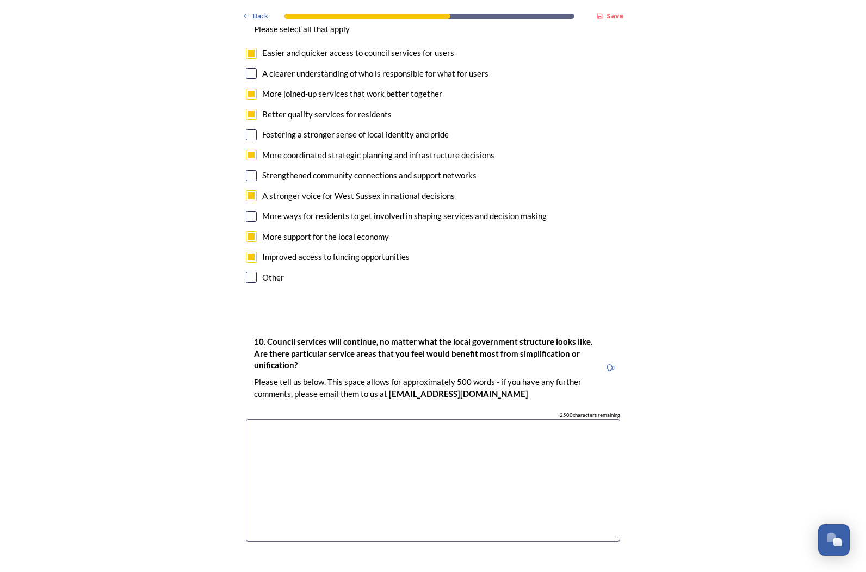
scroll to position [2665, 0]
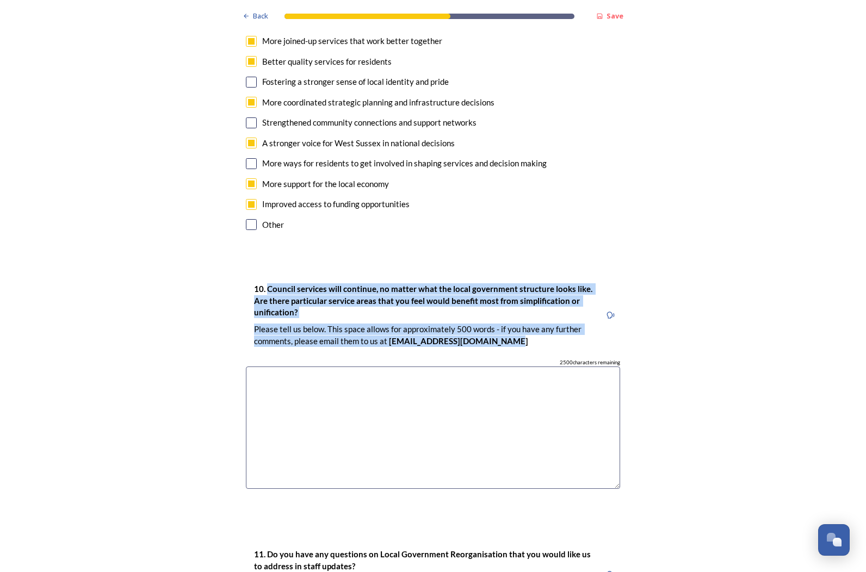
drag, startPoint x: 262, startPoint y: 241, endPoint x: 502, endPoint y: 305, distance: 248.0
click at [502, 305] on div "10. Council services will continue, no matter what the local government structu…" at bounding box center [433, 390] width 392 height 238
click at [502, 324] on p "﻿Please tell us below. This space allows for approximately 500 words - if you h…" at bounding box center [423, 335] width 338 height 23
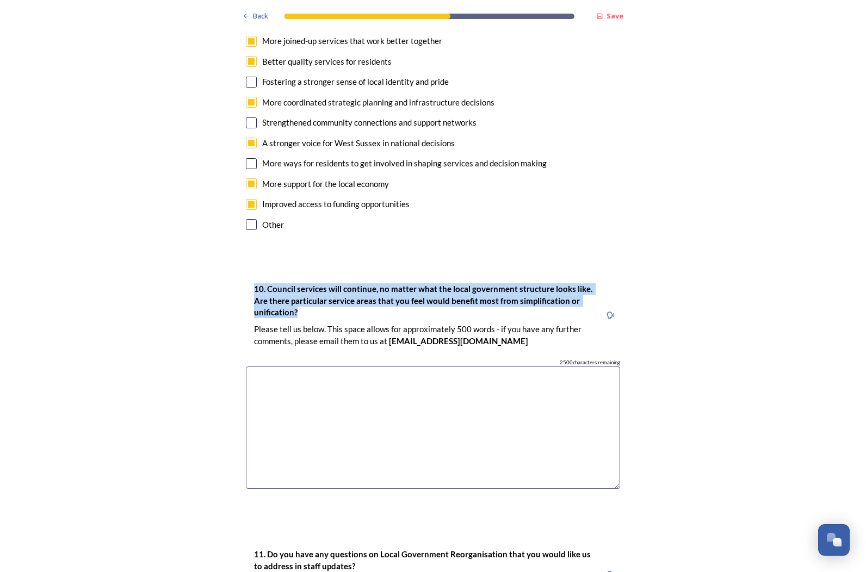
drag, startPoint x: 466, startPoint y: 275, endPoint x: 444, endPoint y: 225, distance: 54.8
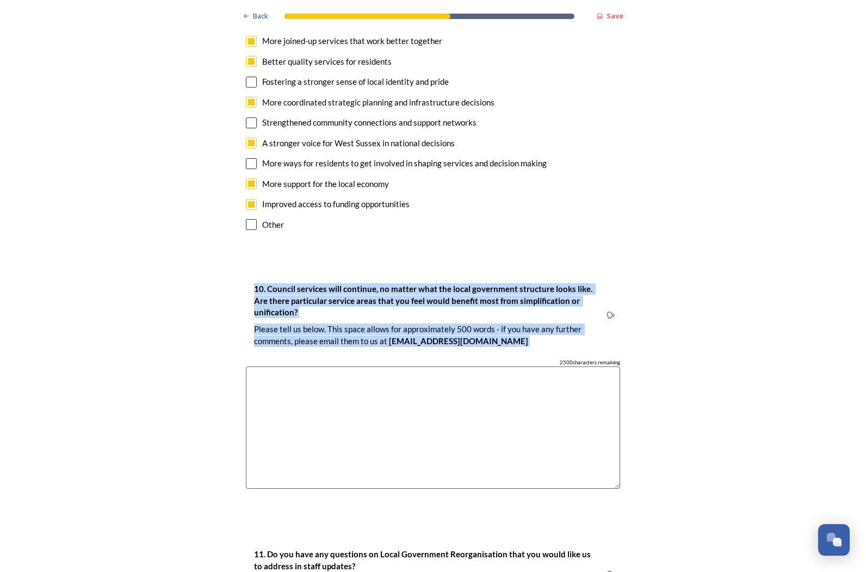
drag, startPoint x: 444, startPoint y: 225, endPoint x: 540, endPoint y: 318, distance: 133.1
click at [540, 318] on div "10. Council services will continue, no matter what the local government structu…" at bounding box center [423, 315] width 355 height 76
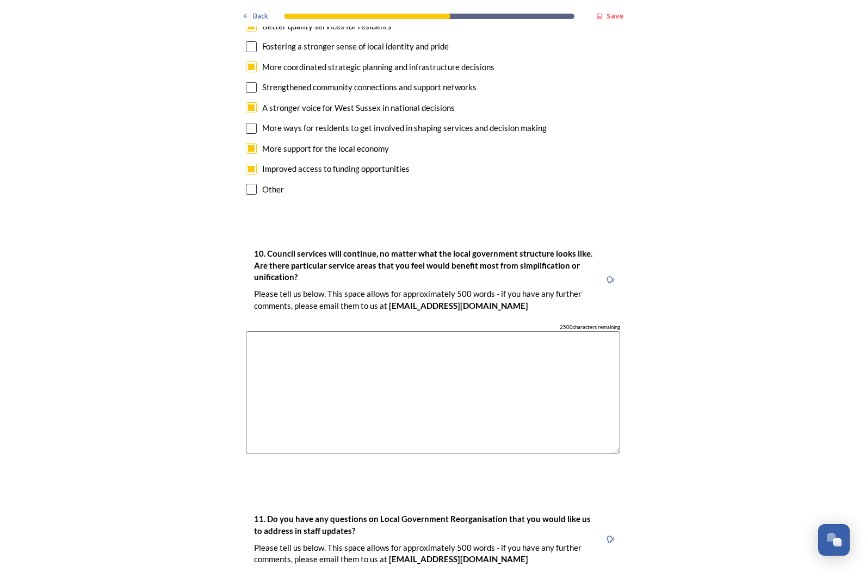
scroll to position [2719, 0]
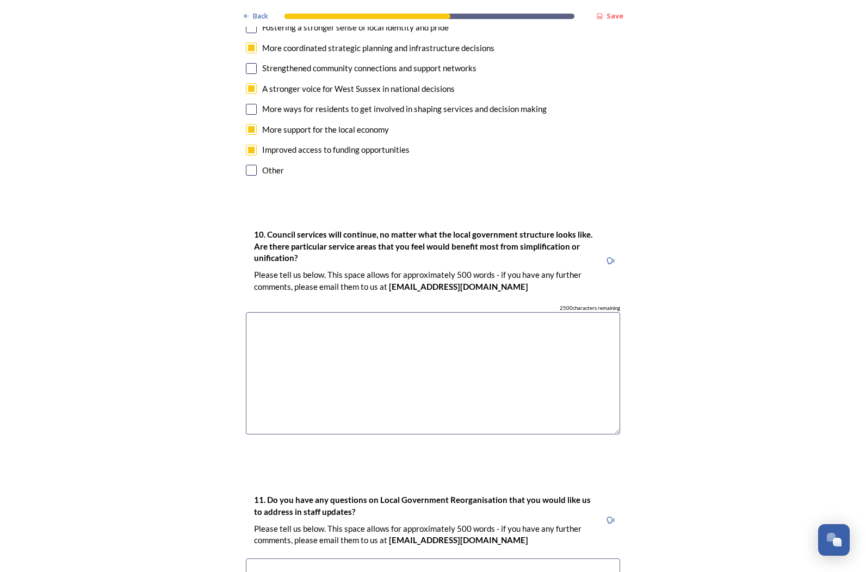
click at [535, 315] on textarea at bounding box center [433, 373] width 374 height 122
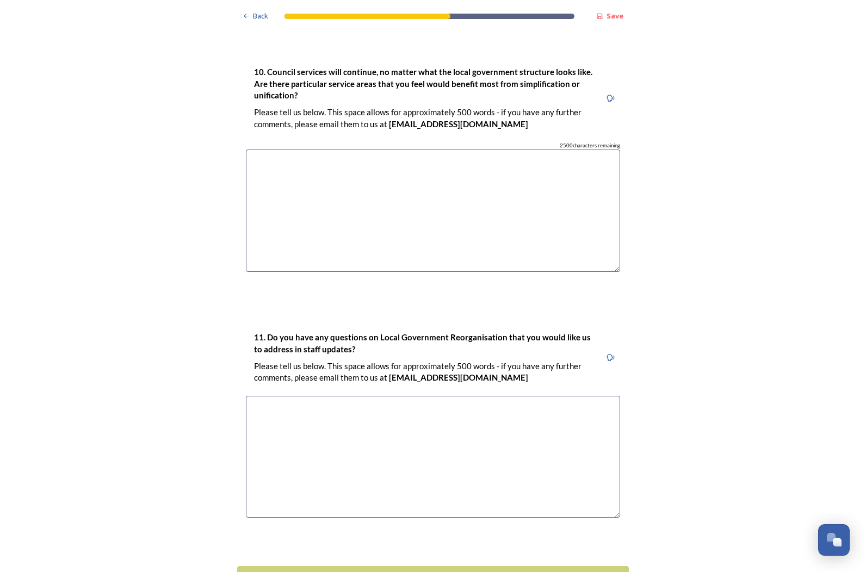
scroll to position [2882, 0]
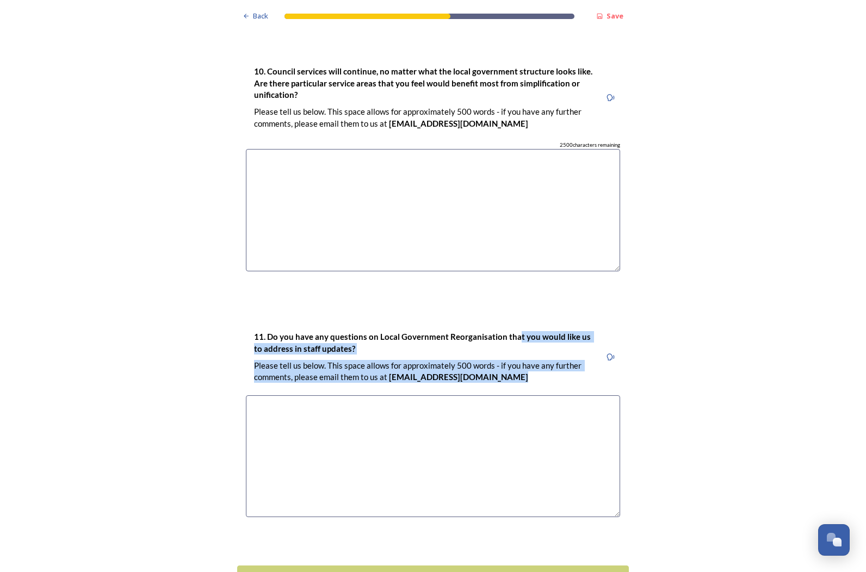
drag, startPoint x: 510, startPoint y: 278, endPoint x: 525, endPoint y: 368, distance: 91.6
click at [524, 353] on div "11. Do you have any questions on Local Government Reorganisation that you would…" at bounding box center [423, 357] width 355 height 65
drag, startPoint x: 524, startPoint y: 351, endPoint x: 511, endPoint y: 260, distance: 91.7
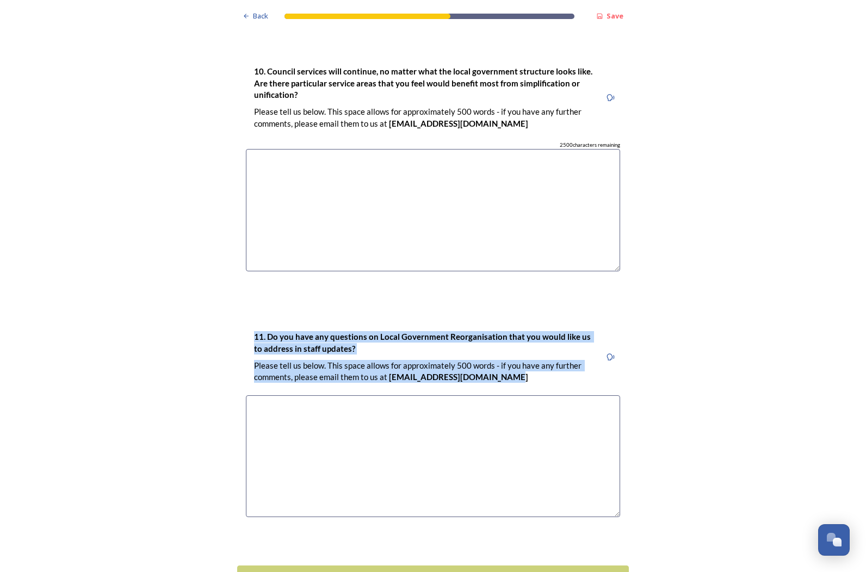
click at [511, 260] on div "10. Council services will continue, no matter what the local government structu…" at bounding box center [433, 173] width 392 height 238
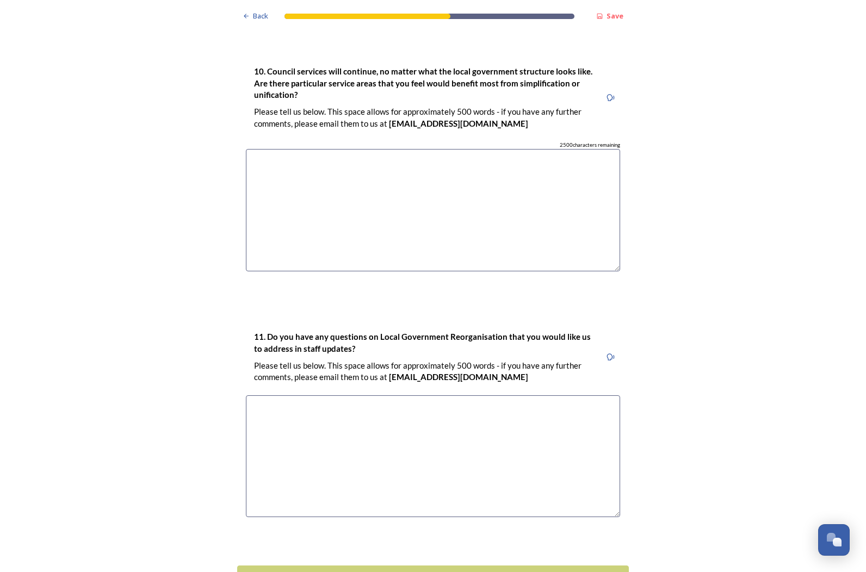
click at [484, 179] on textarea at bounding box center [433, 210] width 374 height 122
type textarea "We have a variety of teams which provide services to Residents, yet the variety…"
